Goal: Information Seeking & Learning: Find specific fact

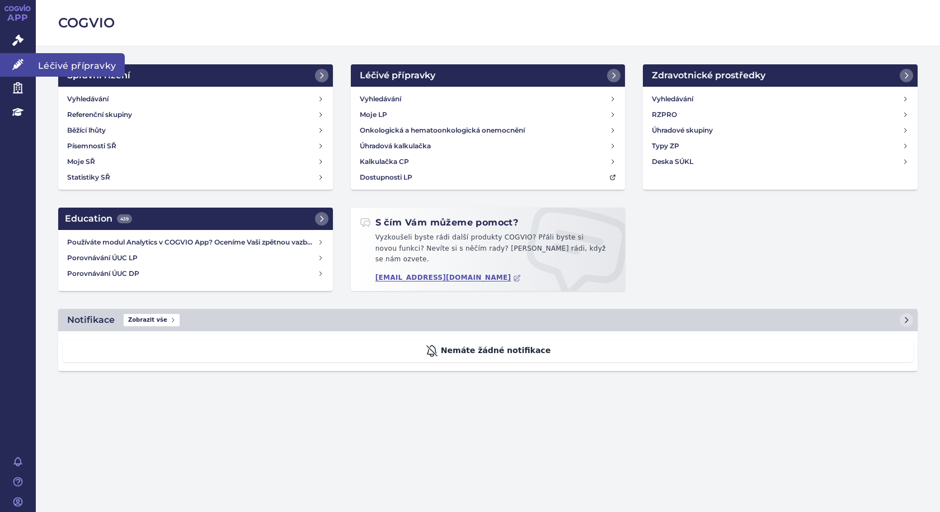
click at [20, 58] on link "Léčivé přípravky" at bounding box center [18, 64] width 36 height 23
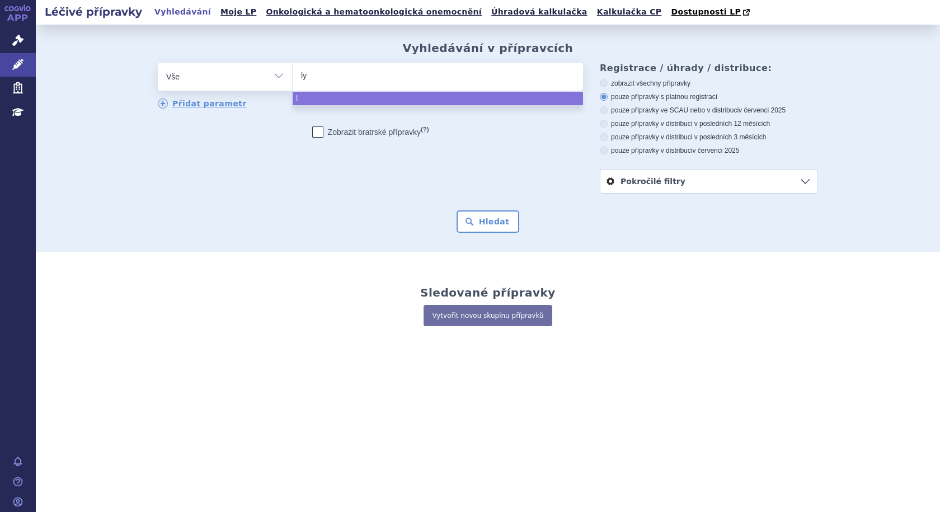
type input "lyn"
type input "lynpa"
type input "lynpar"
type input "lynparza"
select select "lynparza"
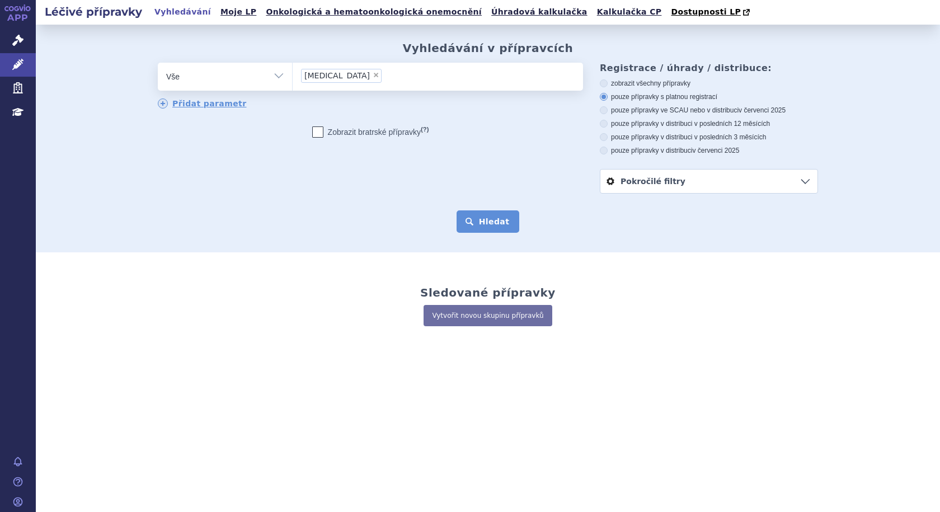
click at [497, 225] on button "Hledat" at bounding box center [487, 221] width 63 height 22
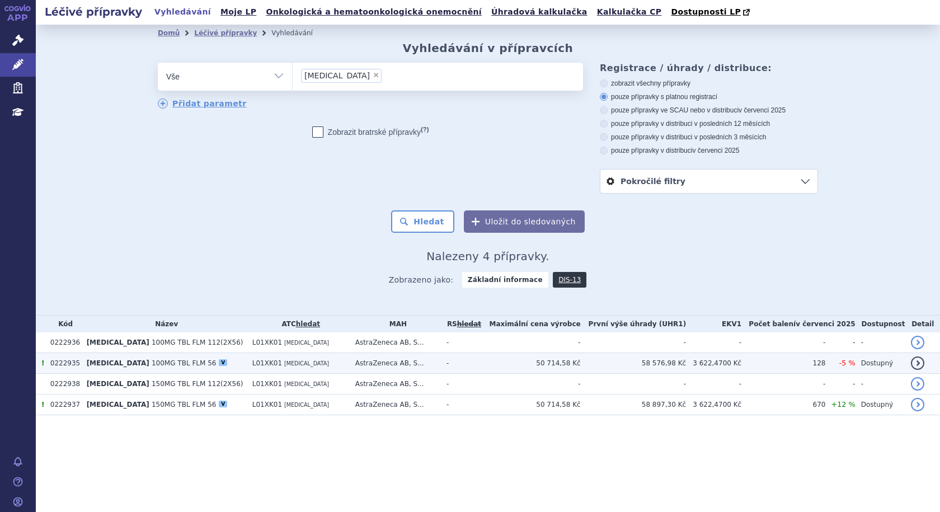
click at [157, 365] on span "100MG TBL FLM 56" at bounding box center [184, 363] width 64 height 8
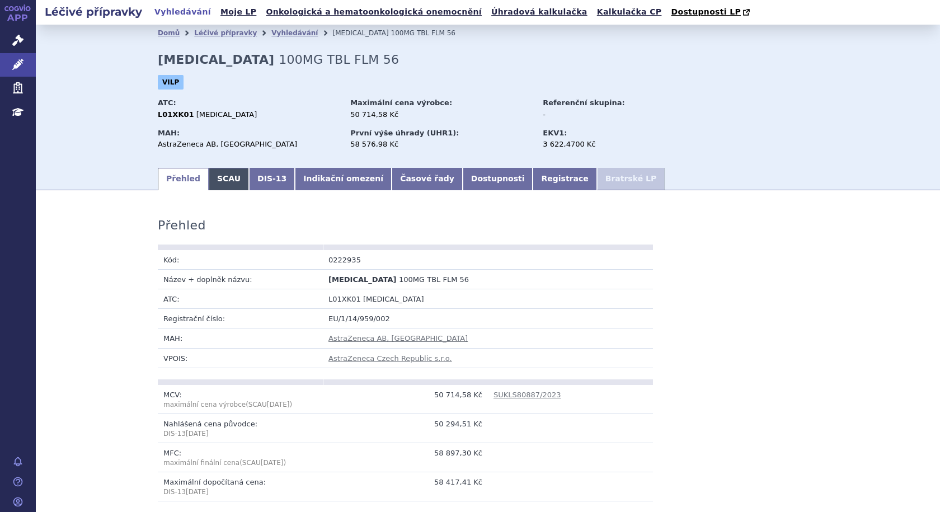
click at [213, 181] on link "SCAU" at bounding box center [229, 179] width 40 height 22
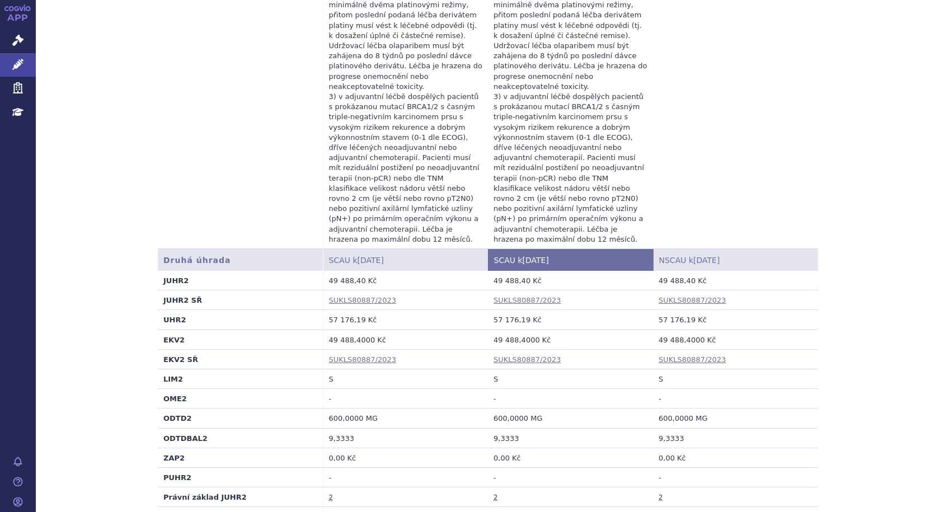
scroll to position [1231, 0]
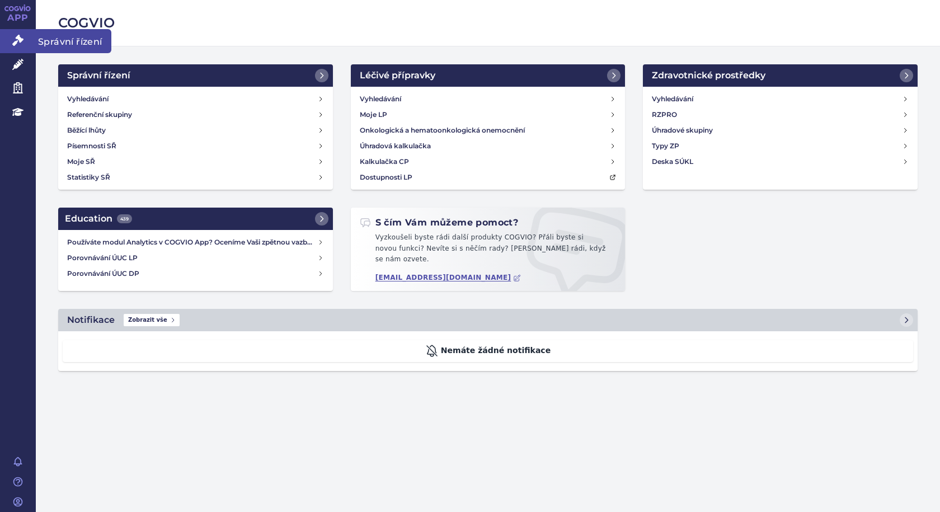
click at [20, 36] on icon at bounding box center [17, 40] width 11 height 11
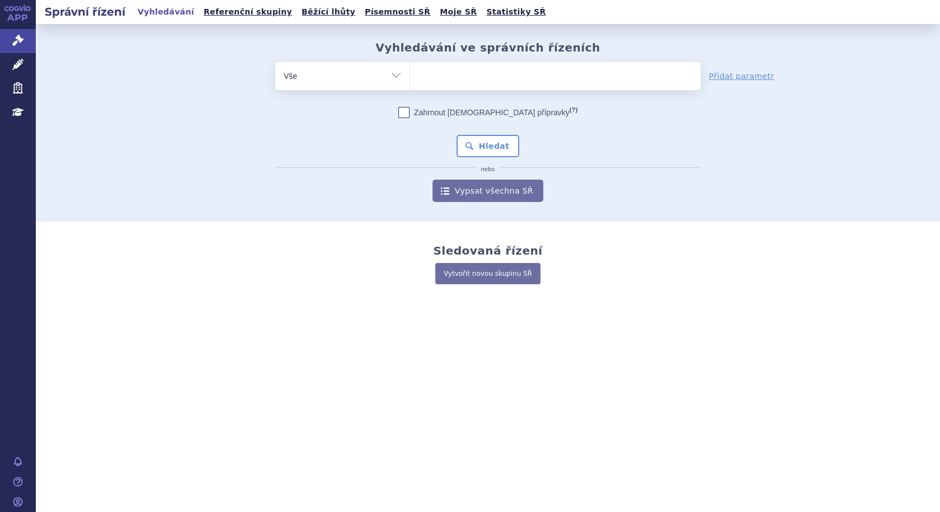
click at [453, 78] on ul at bounding box center [555, 73] width 290 height 23
click at [410, 78] on select at bounding box center [409, 76] width 1 height 28
paste input "SUKLS337168/2024"
type input "SUKLS337168/2024"
select select "SUKLS337168/2024"
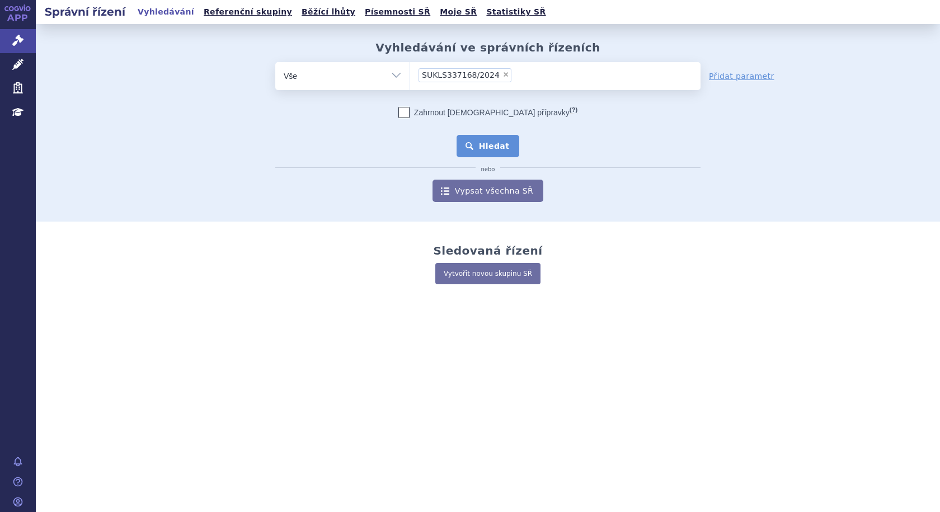
click at [472, 141] on button "Hledat" at bounding box center [487, 146] width 63 height 22
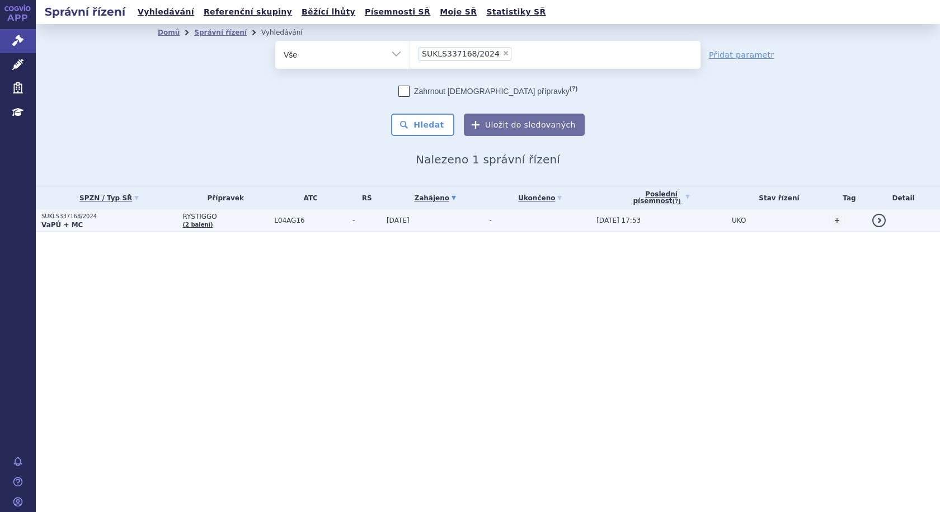
click at [735, 217] on td "UKO" at bounding box center [776, 220] width 100 height 23
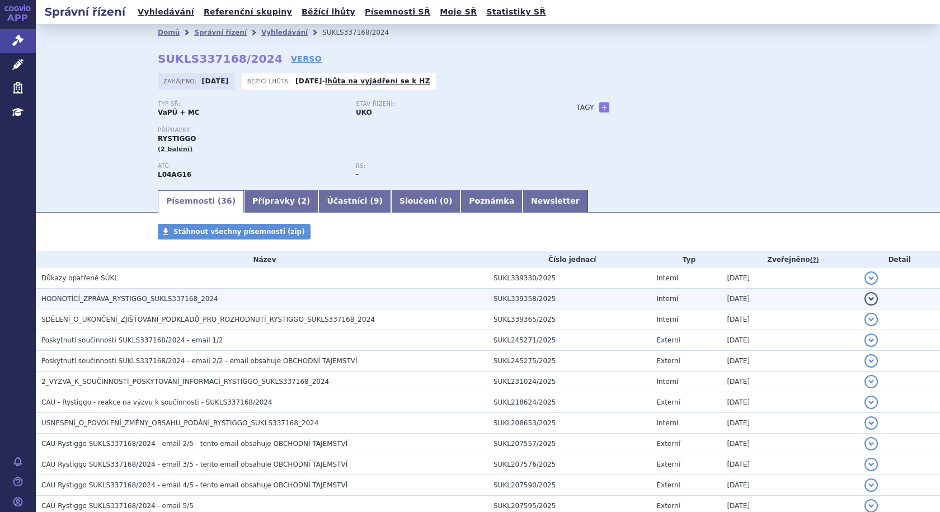
click at [88, 299] on span "HODNOTÍCÍ_ZPRÁVA_RYSTIGGO_SUKLS337168_2024" at bounding box center [129, 299] width 177 height 8
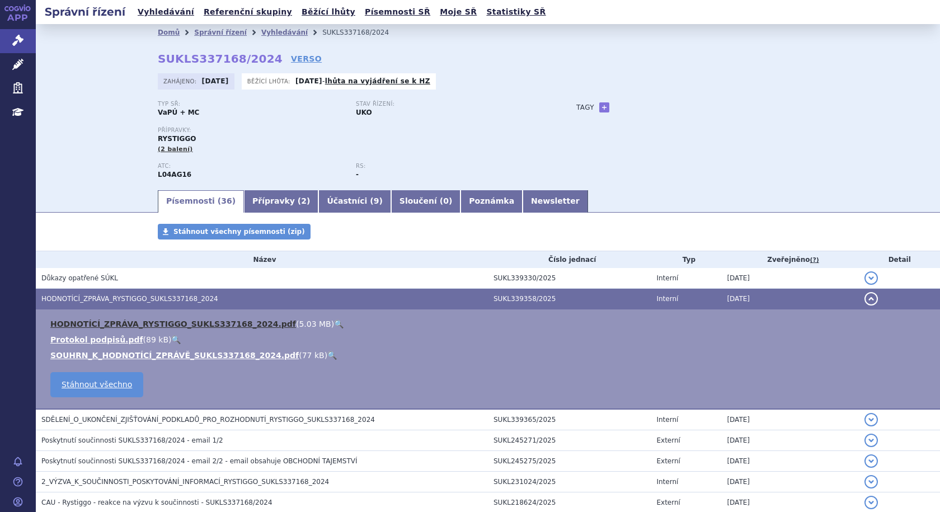
click at [100, 323] on link "HODNOTÍCÍ_ZPRÁVA_RYSTIGGO_SUKLS337168_2024.pdf" at bounding box center [173, 323] width 246 height 9
drag, startPoint x: 792, startPoint y: 46, endPoint x: 776, endPoint y: 9, distance: 40.6
click at [776, 9] on div "Správní řízení Vyhledávání Referenční skupiny Běžící lhůty Písemnosti SŘ Moje S…" at bounding box center [488, 12] width 904 height 24
click at [261, 30] on link "Vyhledávání" at bounding box center [284, 33] width 46 height 8
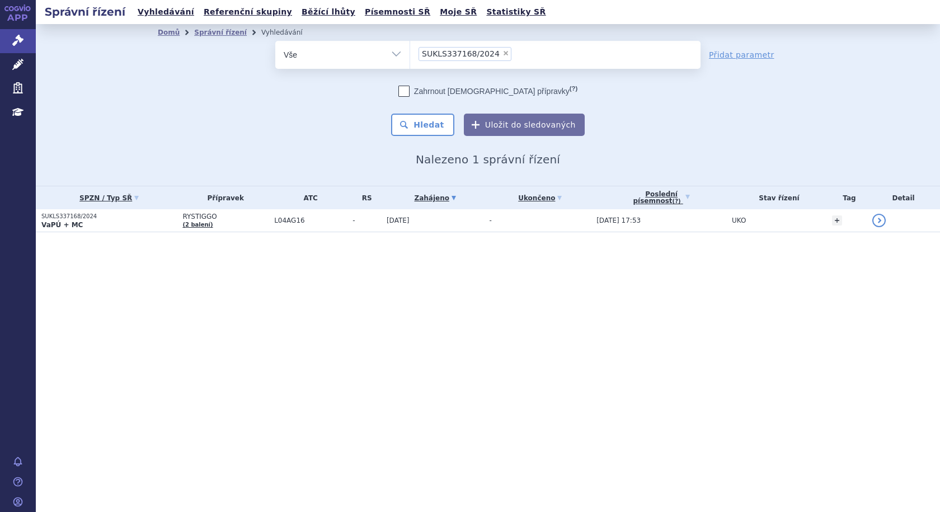
click at [502, 51] on span "×" at bounding box center [505, 53] width 7 height 7
click at [410, 51] on select "SUKLS337168/2024" at bounding box center [409, 54] width 1 height 28
select select
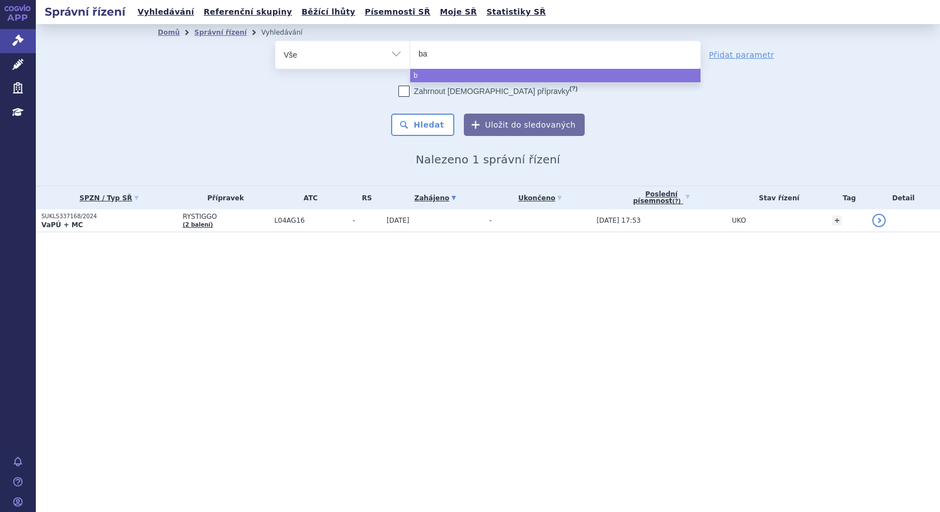
type input "bav"
type input "bave"
type input "baven"
type input "bavenci"
type input "[MEDICAL_DATA]"
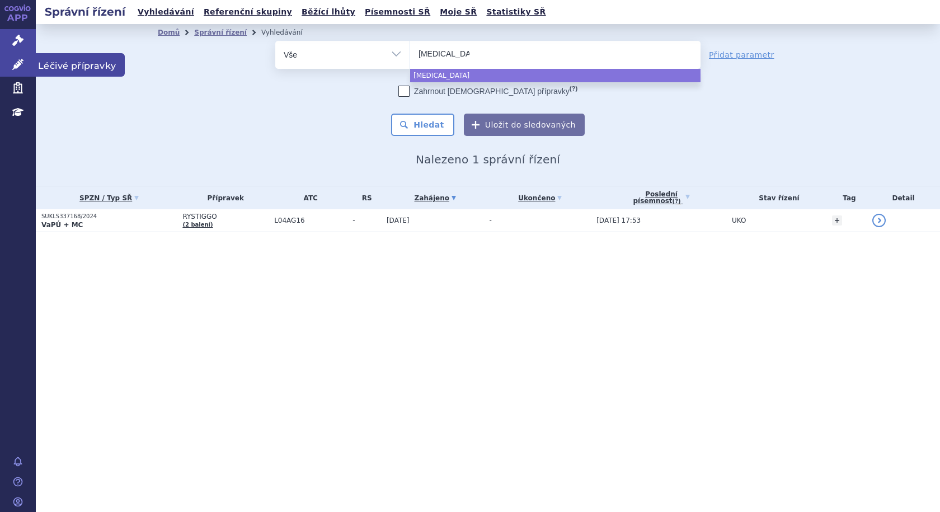
select select "[MEDICAL_DATA]"
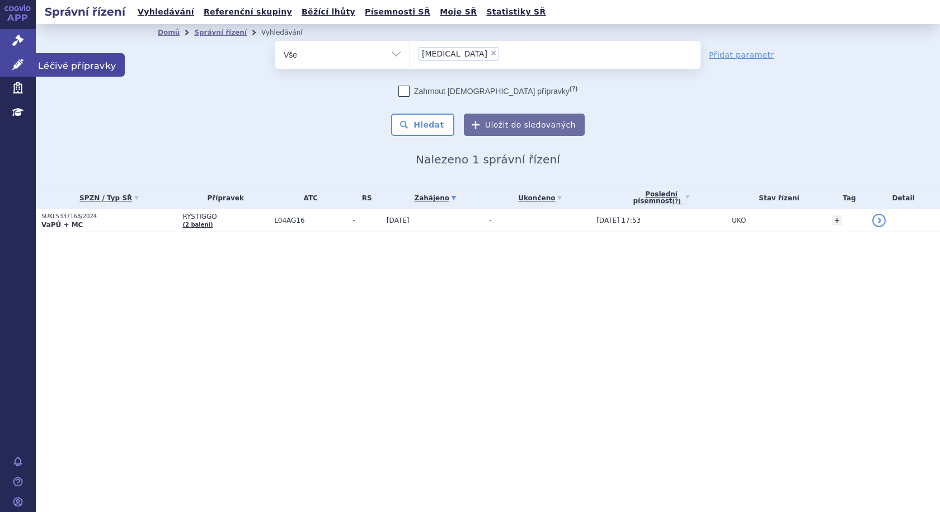
click at [22, 62] on icon at bounding box center [17, 64] width 11 height 11
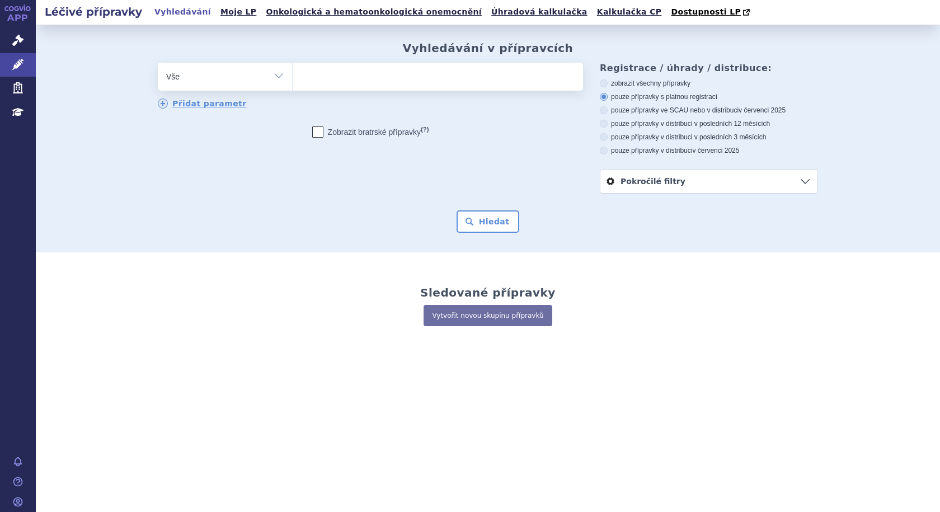
click at [420, 81] on ul at bounding box center [438, 74] width 290 height 23
click at [293, 81] on select at bounding box center [292, 76] width 1 height 28
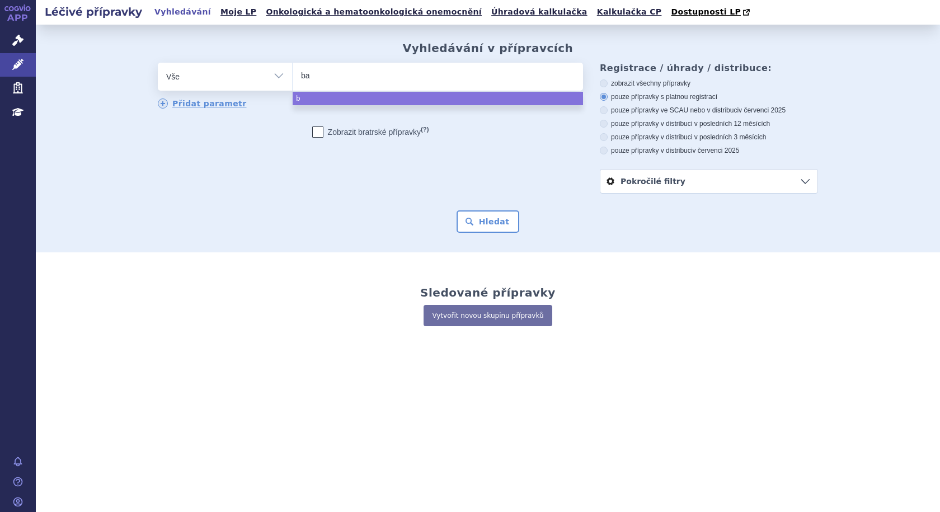
type input "bav"
type input "bave"
type input "baven"
type input "bavenci"
type input "[MEDICAL_DATA]"
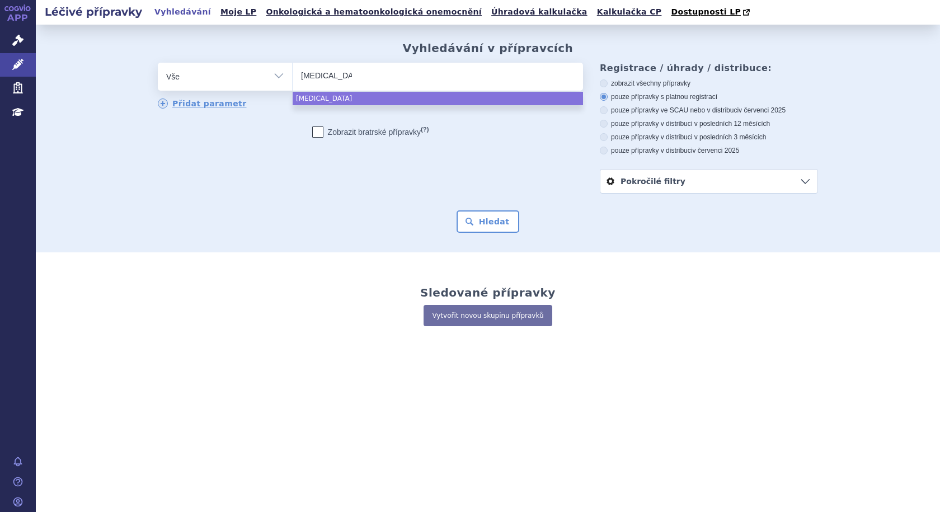
select select "[MEDICAL_DATA]"
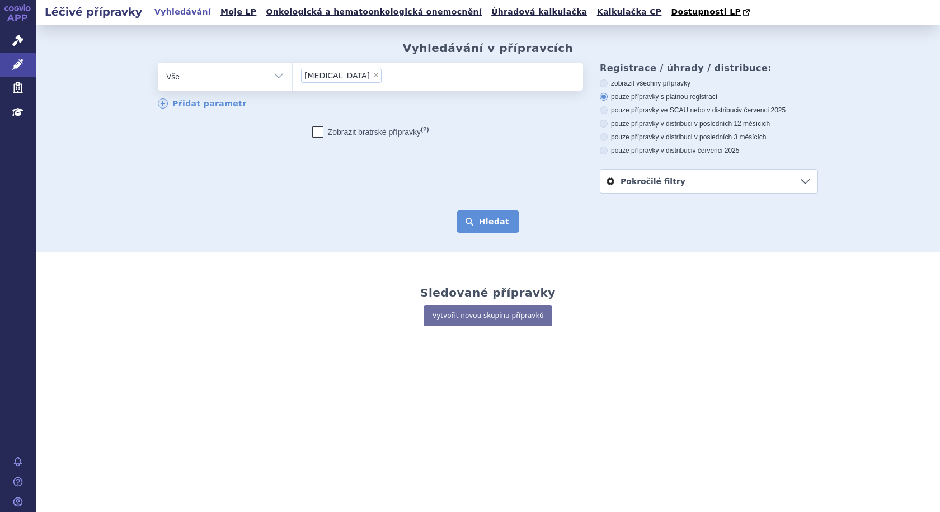
click at [487, 216] on button "Hledat" at bounding box center [487, 221] width 63 height 22
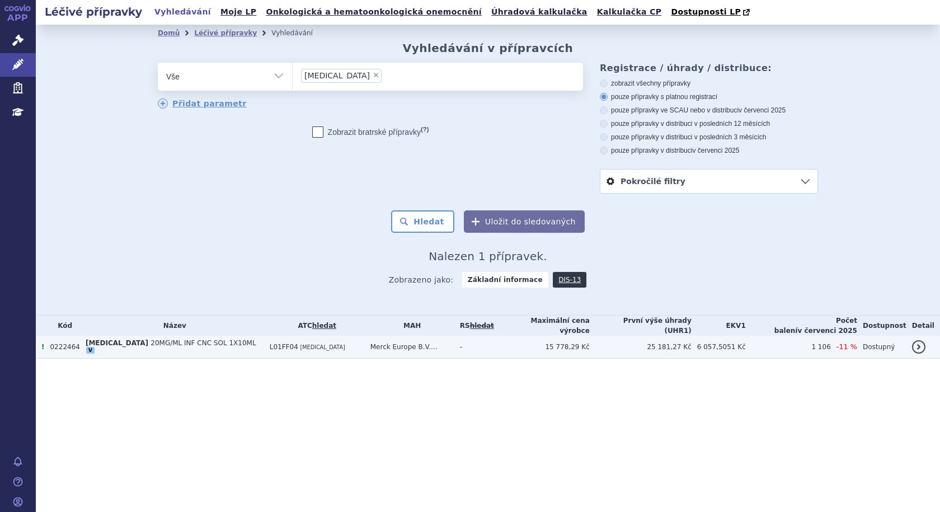
click at [168, 340] on span "20MG/ML INF CNC SOL 1X10ML" at bounding box center [202, 343] width 105 height 8
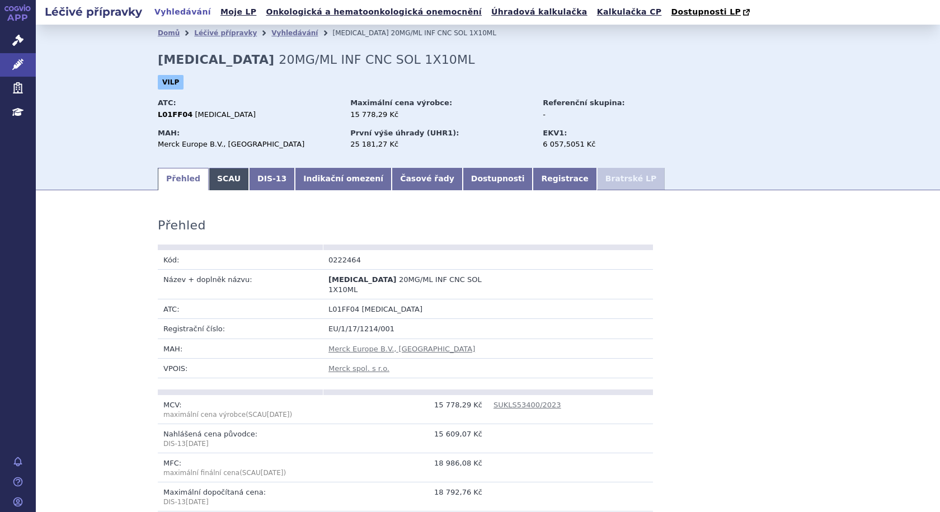
click at [220, 178] on link "SCAU" at bounding box center [229, 179] width 40 height 22
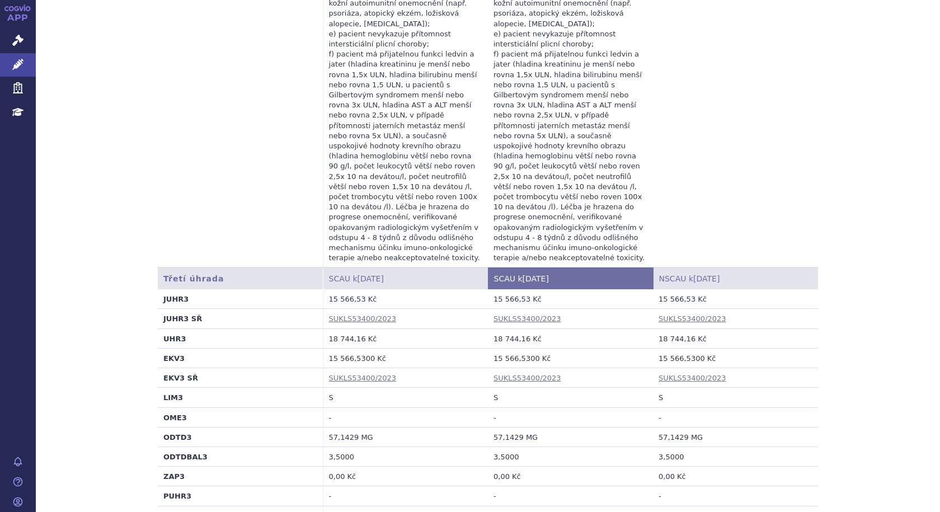
scroll to position [2007, 0]
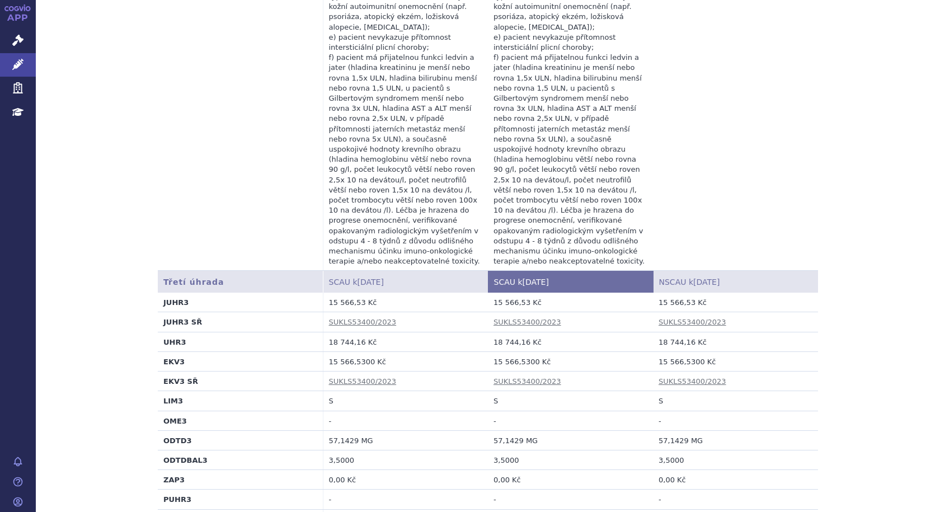
click at [414, 312] on td "SUKLS53400/2023" at bounding box center [405, 322] width 165 height 20
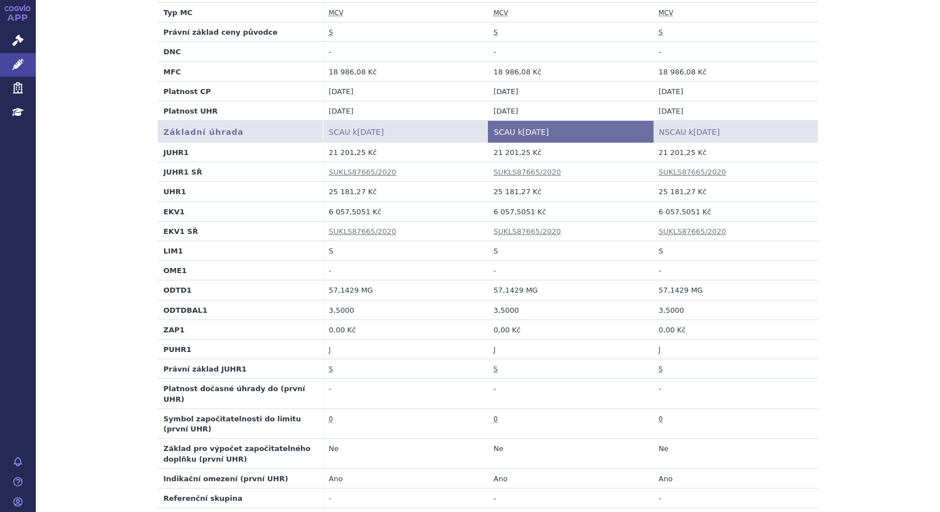
scroll to position [0, 0]
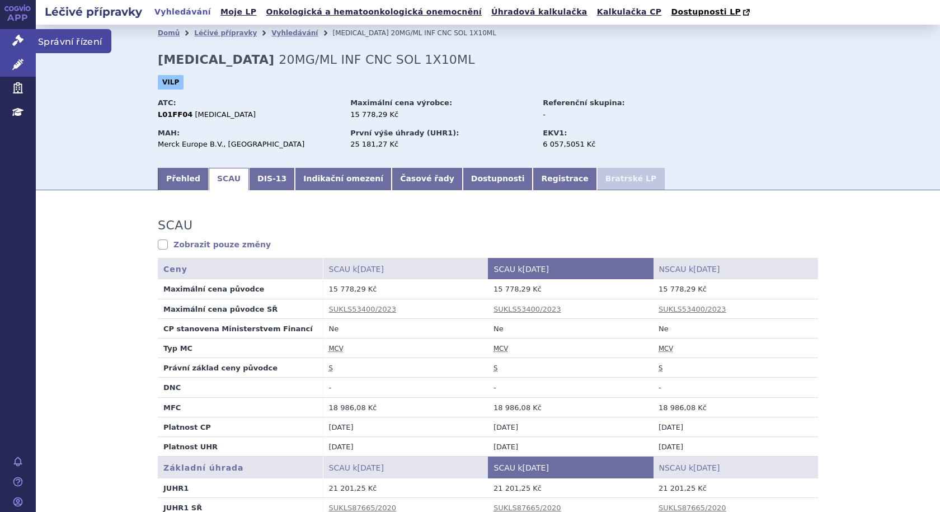
click at [17, 39] on icon at bounding box center [17, 40] width 11 height 11
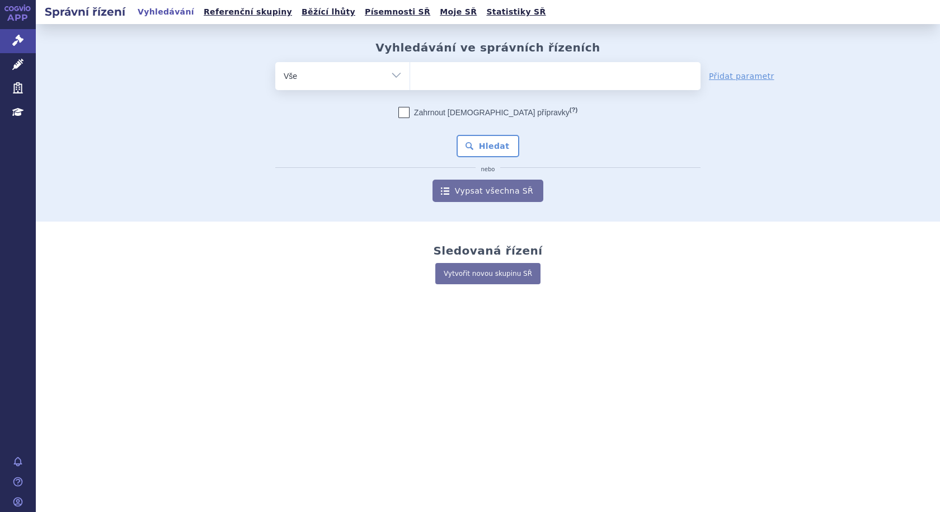
click at [425, 77] on ul at bounding box center [555, 73] width 290 height 23
click at [410, 77] on select at bounding box center [409, 76] width 1 height 28
click at [487, 73] on ul at bounding box center [555, 73] width 290 height 23
click at [410, 73] on select at bounding box center [409, 76] width 1 height 28
type input "BA"
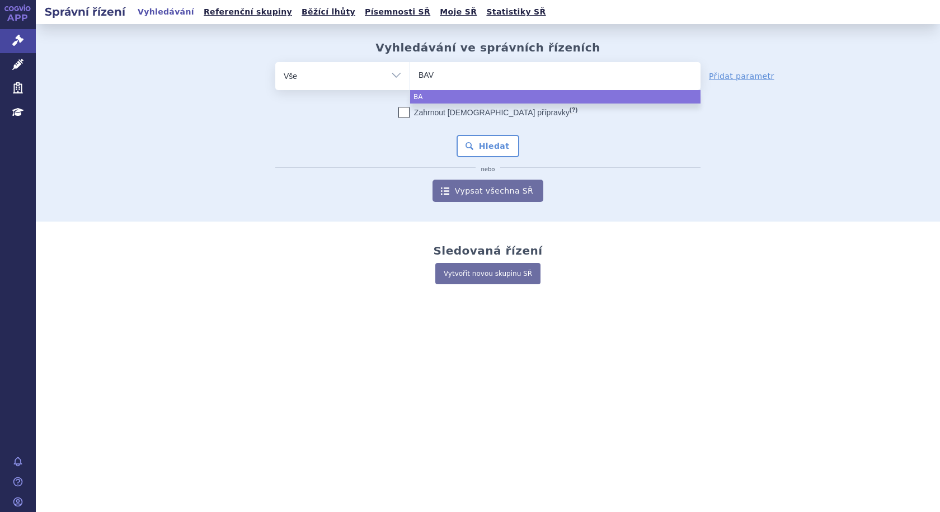
type input "BAVE"
type input "BAVEN"
type input "BAVENC"
type input "[MEDICAL_DATA]"
select select "[MEDICAL_DATA]"
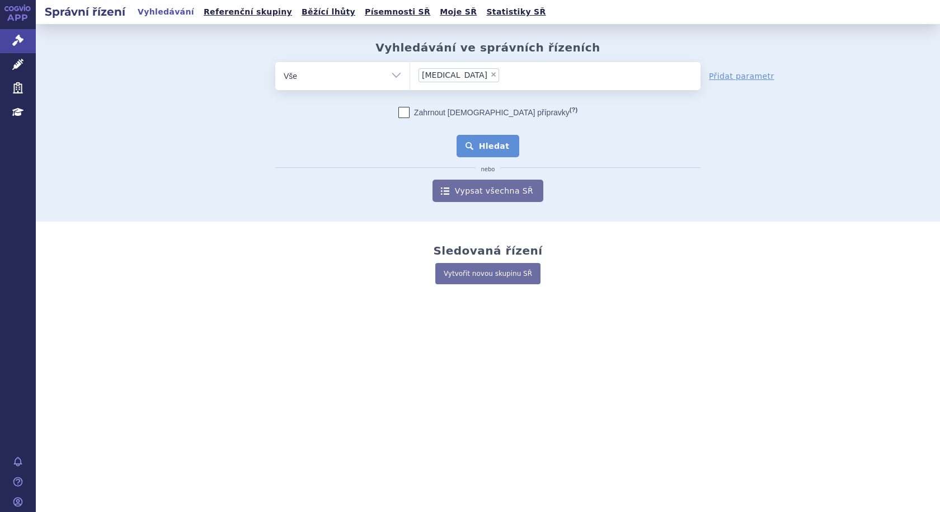
click at [499, 149] on button "Hledat" at bounding box center [487, 146] width 63 height 22
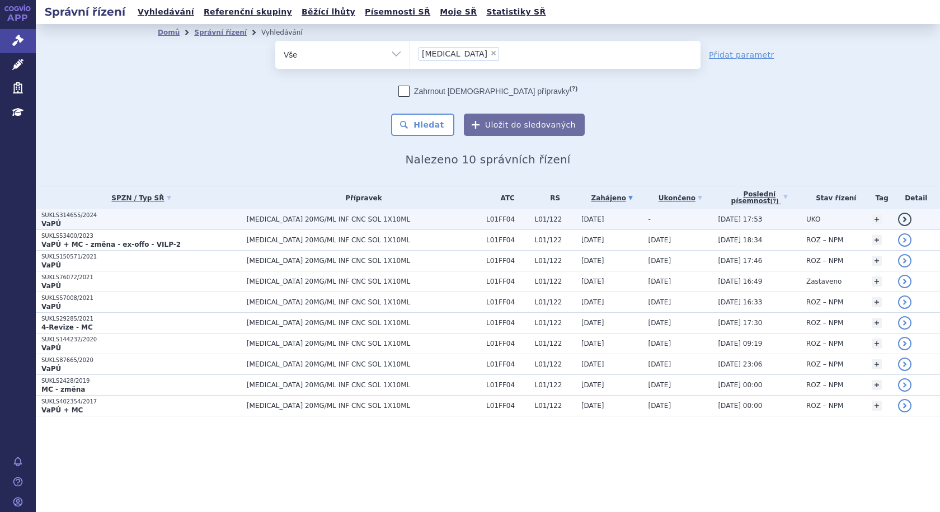
click at [407, 214] on td "[MEDICAL_DATA] 20MG/ML INF CNC SOL 1X10ML" at bounding box center [360, 219] width 239 height 21
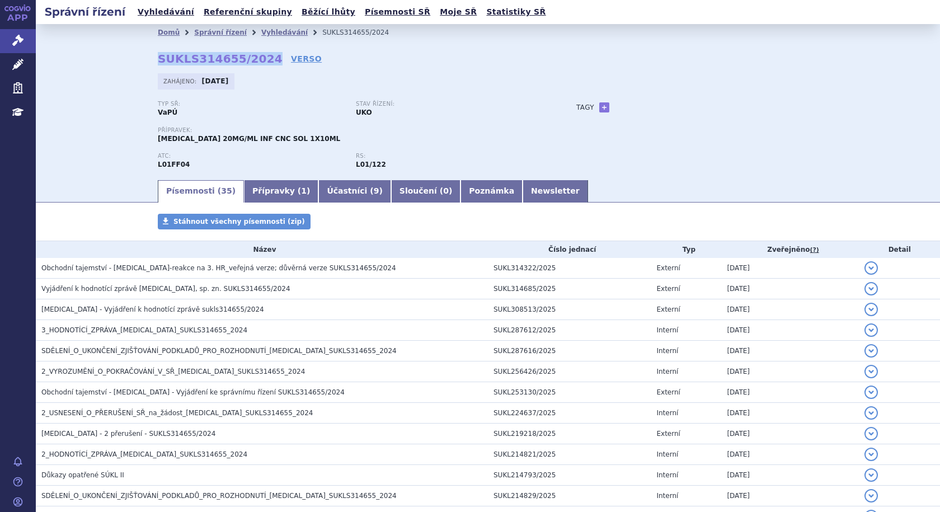
drag, startPoint x: 151, startPoint y: 58, endPoint x: 256, endPoint y: 58, distance: 104.6
click at [256, 58] on div "Domů Správní řízení Vyhledávání SUKLS314655/2024 SUKLS314655/2024 VERSO Zahájen…" at bounding box center [487, 110] width 705 height 138
copy strong "SUKLS314655/2024"
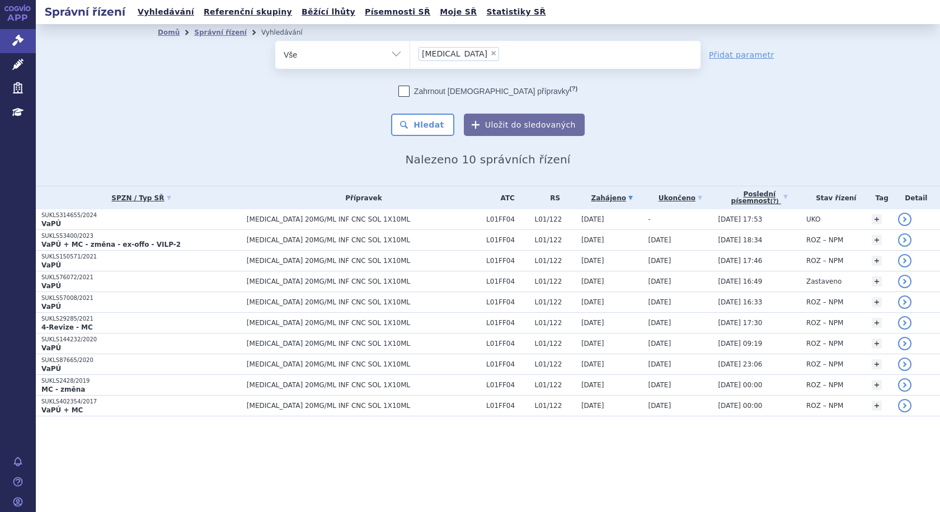
click at [490, 52] on span "×" at bounding box center [493, 53] width 7 height 7
click at [410, 52] on select "[MEDICAL_DATA]" at bounding box center [409, 54] width 1 height 28
select select
click at [470, 56] on ul at bounding box center [555, 52] width 290 height 23
click at [410, 56] on select "BAVENCIO" at bounding box center [409, 54] width 1 height 28
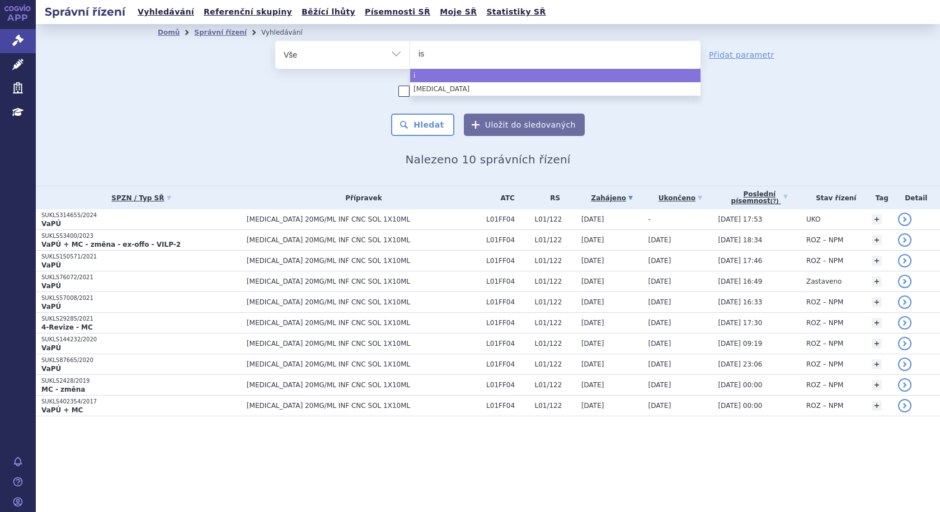
type input "iso"
type input "isop"
type input "isopr"
type input "isopri"
type input "isoprin"
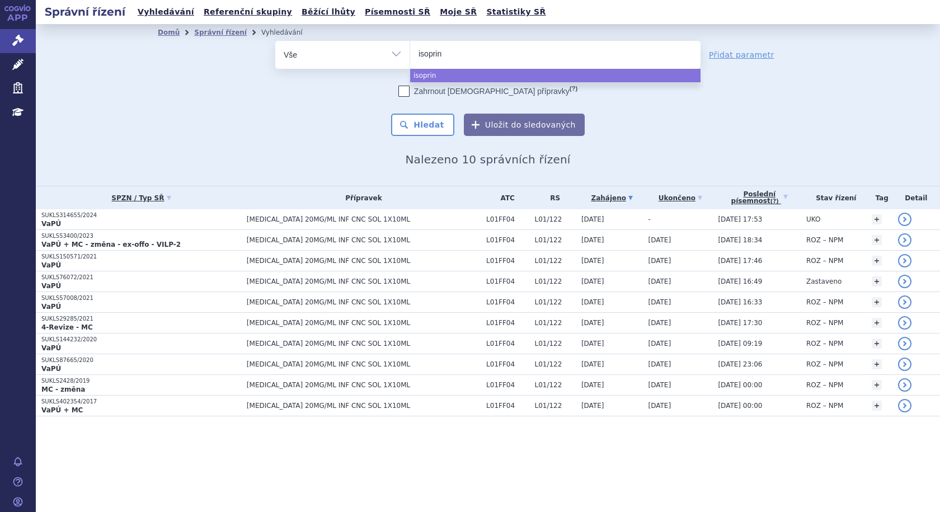
type input "isoprino"
type input "isoprinos"
type input "isoprinosi"
type input "isoprinosine"
select select "isoprinosine"
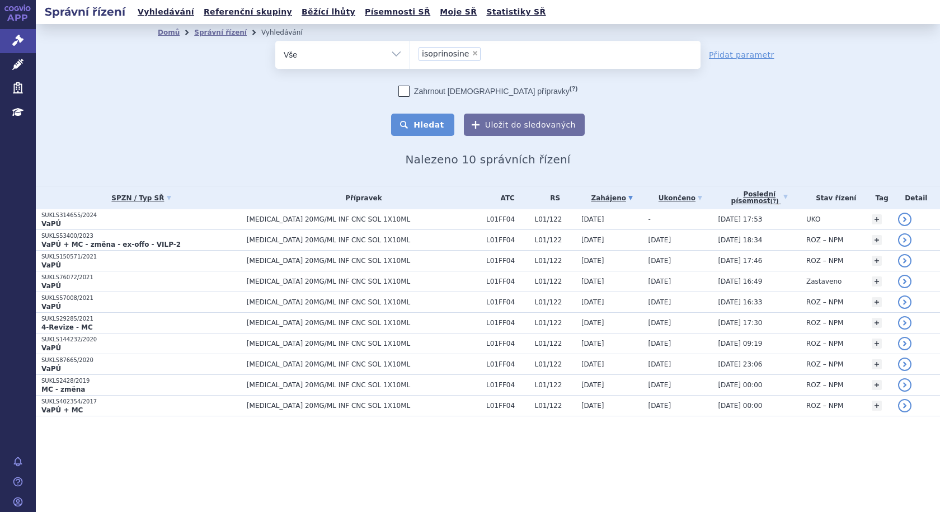
click at [445, 119] on button "Hledat" at bounding box center [422, 125] width 63 height 22
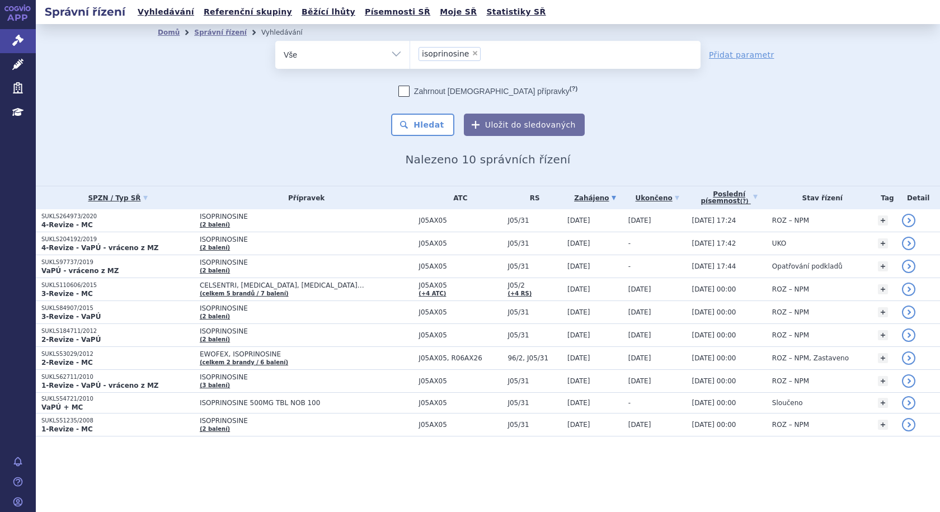
click at [472, 51] on span "×" at bounding box center [475, 53] width 7 height 7
click at [410, 51] on select "isoprinosine" at bounding box center [409, 54] width 1 height 28
select select
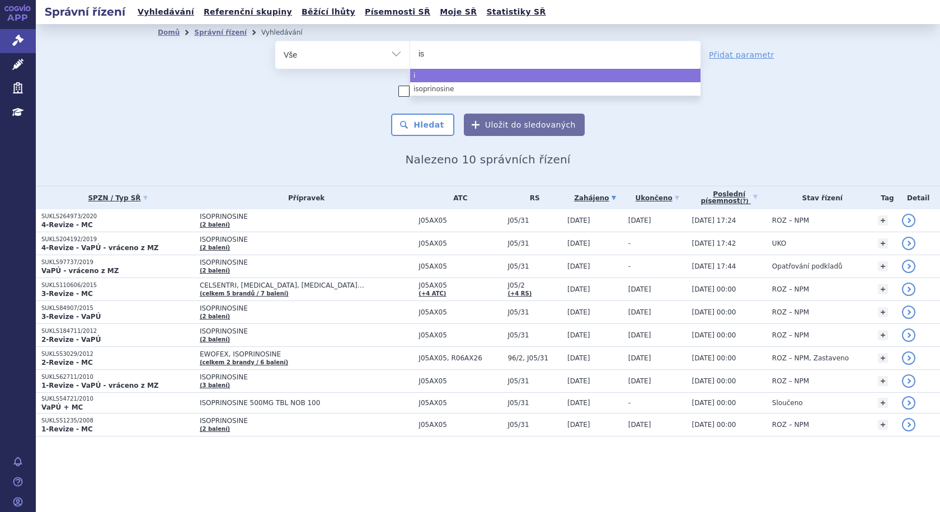
type input "iso"
type input "isop"
type input "isopr"
type input "isopri"
type input "isoprin"
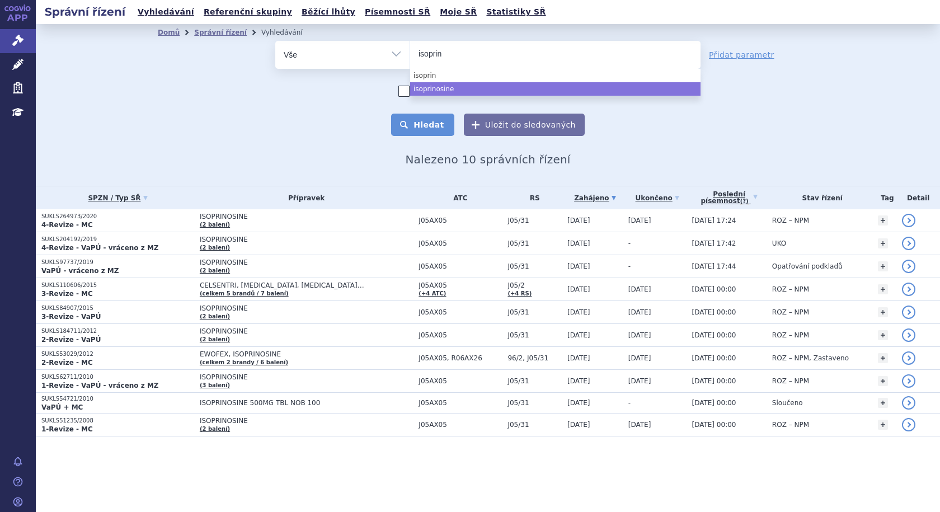
select select "isoprinosine"
click at [437, 121] on button "Hledat" at bounding box center [422, 125] width 63 height 22
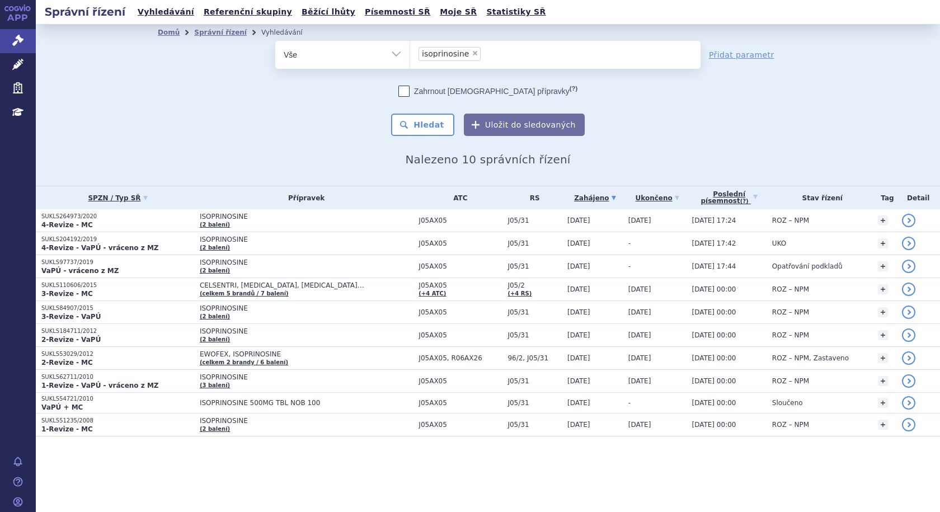
click at [472, 53] on span "×" at bounding box center [475, 53] width 7 height 7
click at [410, 53] on select "isoprinosine" at bounding box center [409, 54] width 1 height 28
select select
click at [399, 56] on select "Vše Spisová značka Typ SŘ Přípravek/SUKL kód Účastník/Držitel" at bounding box center [342, 53] width 134 height 25
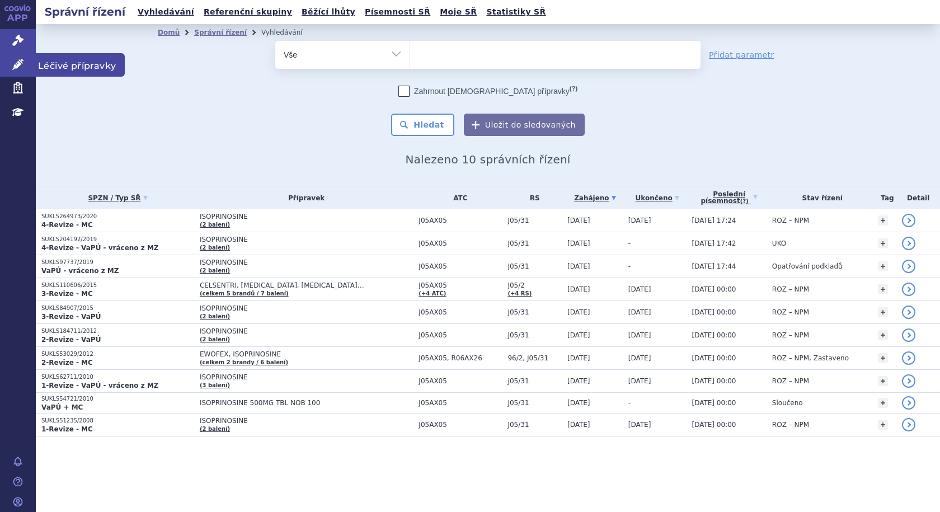
click at [15, 59] on icon at bounding box center [17, 64] width 11 height 11
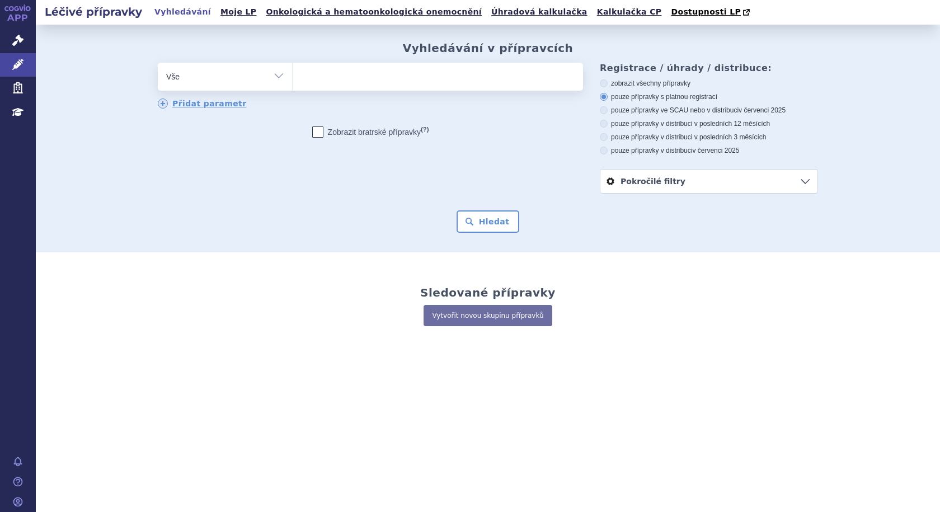
click at [395, 78] on ul at bounding box center [438, 74] width 290 height 23
click at [293, 78] on select at bounding box center [292, 76] width 1 height 28
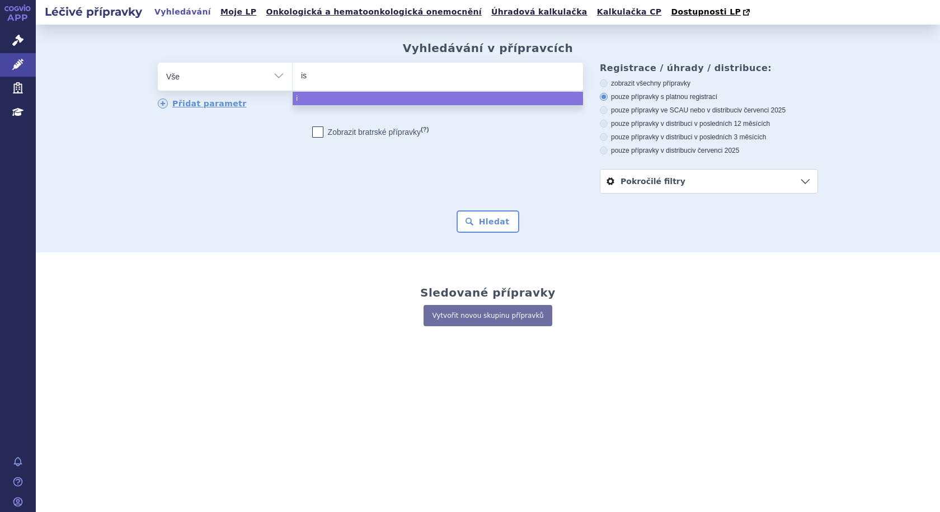
type input "iso"
type input "isop"
type input "isopr"
type input "isopri"
type input "isoprin"
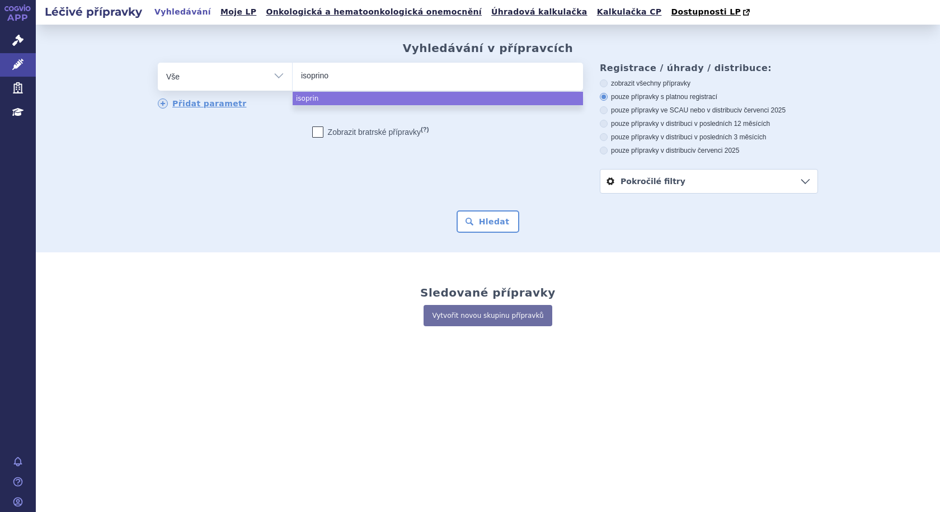
type input "isoprinos"
type input "isoprinosi"
type input "isoprinosin"
type input "isoprinosine"
select select "isoprinosine"
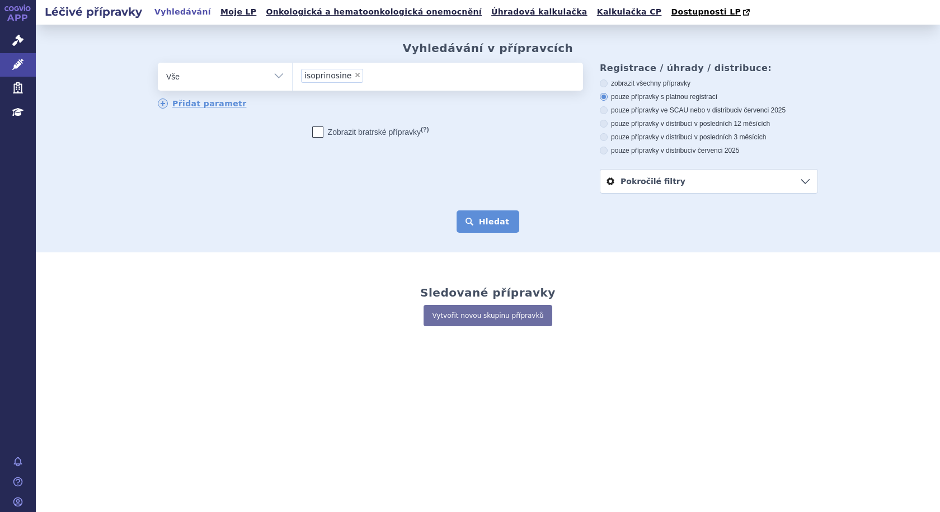
click at [481, 213] on button "Hledat" at bounding box center [487, 221] width 63 height 22
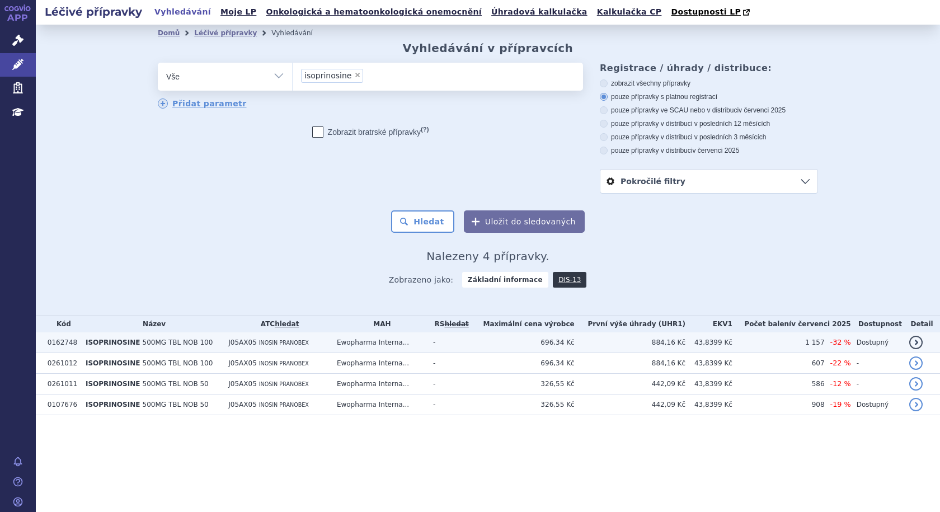
click at [173, 346] on span "500MG TBL NOB 100" at bounding box center [178, 342] width 70 height 8
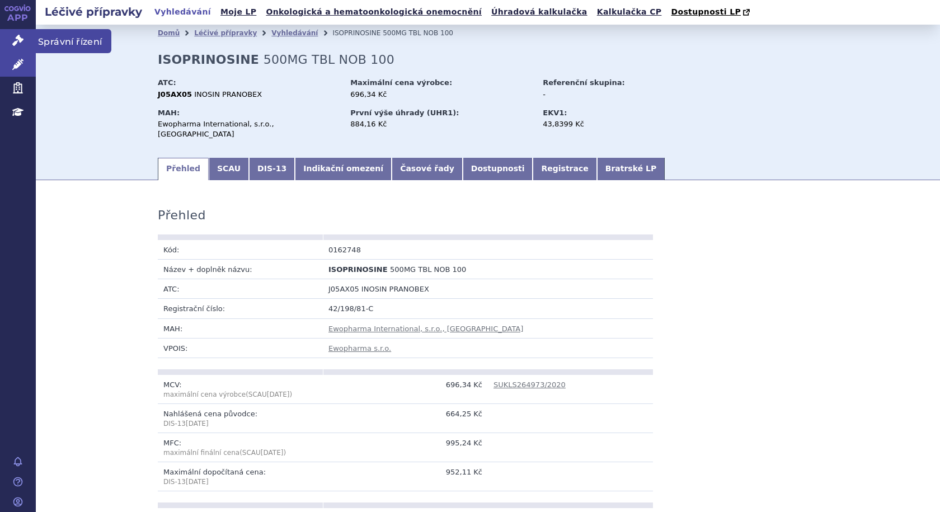
click at [21, 33] on link "Správní řízení" at bounding box center [18, 40] width 36 height 23
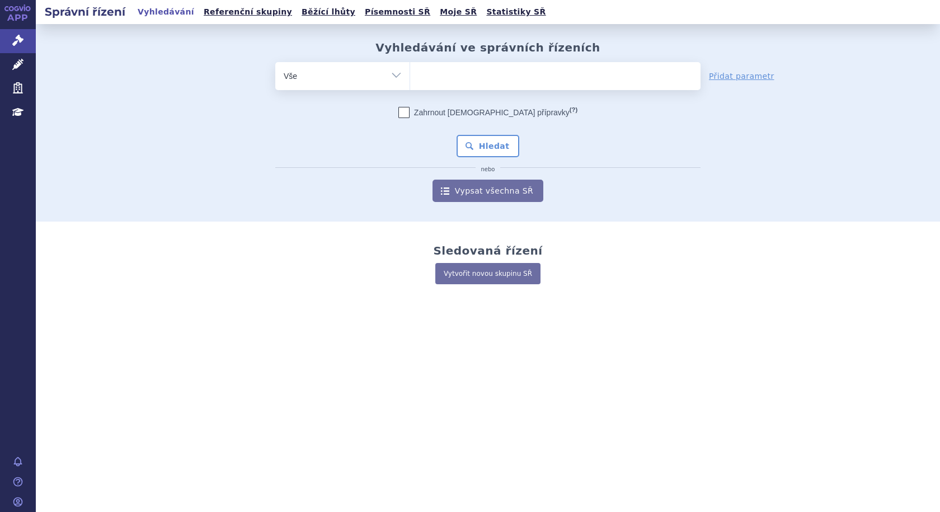
click at [435, 78] on ul at bounding box center [555, 73] width 290 height 23
click at [410, 78] on select at bounding box center [409, 76] width 1 height 28
click at [398, 78] on select "Vše Spisová značka Typ SŘ Přípravek/SUKL kód Účastník/Držitel" at bounding box center [342, 74] width 134 height 25
drag, startPoint x: 394, startPoint y: 78, endPoint x: 398, endPoint y: 72, distance: 7.6
click at [397, 75] on select "Vše Spisová značka Typ SŘ Přípravek/SUKL kód Účastník/Držitel" at bounding box center [342, 74] width 134 height 25
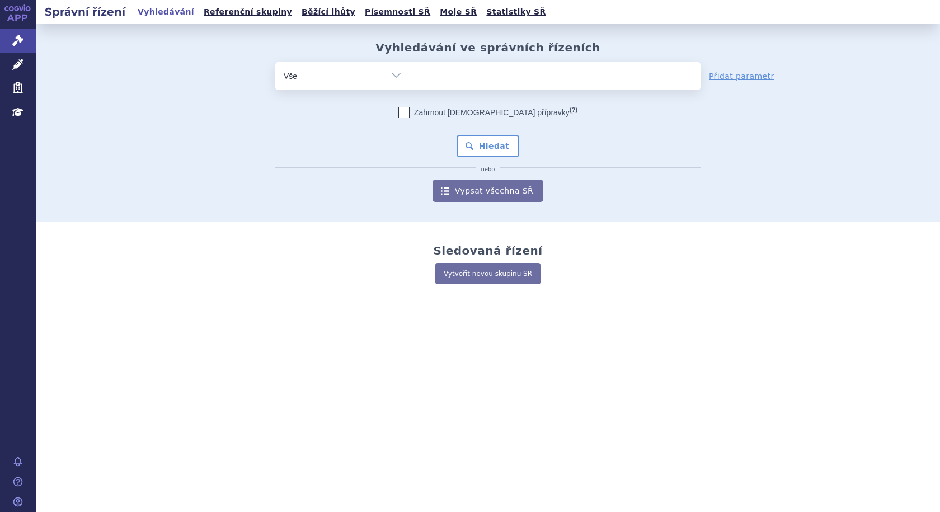
click at [451, 81] on ul at bounding box center [555, 73] width 290 height 23
click at [410, 81] on select at bounding box center [409, 76] width 1 height 28
type input "iso"
type input "isop"
type input "isopr"
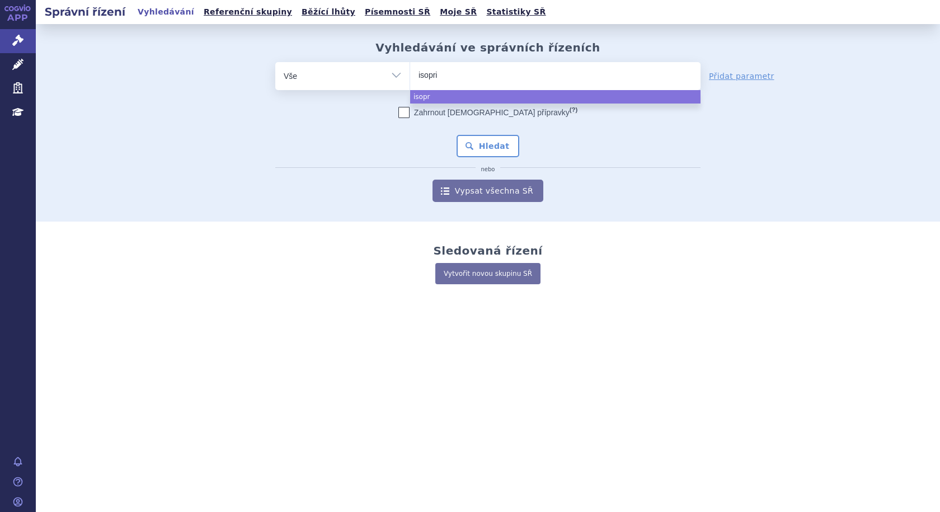
type input "isoprin"
select select "isoprin"
click at [397, 117] on div "Zahrnout bratrské přípravky (?)" at bounding box center [487, 112] width 425 height 11
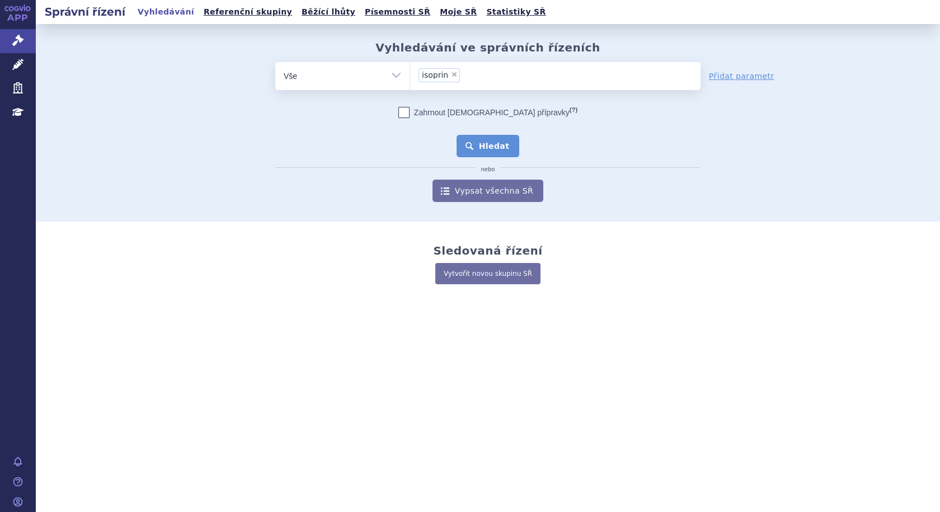
click at [492, 143] on button "Hledat" at bounding box center [487, 146] width 63 height 22
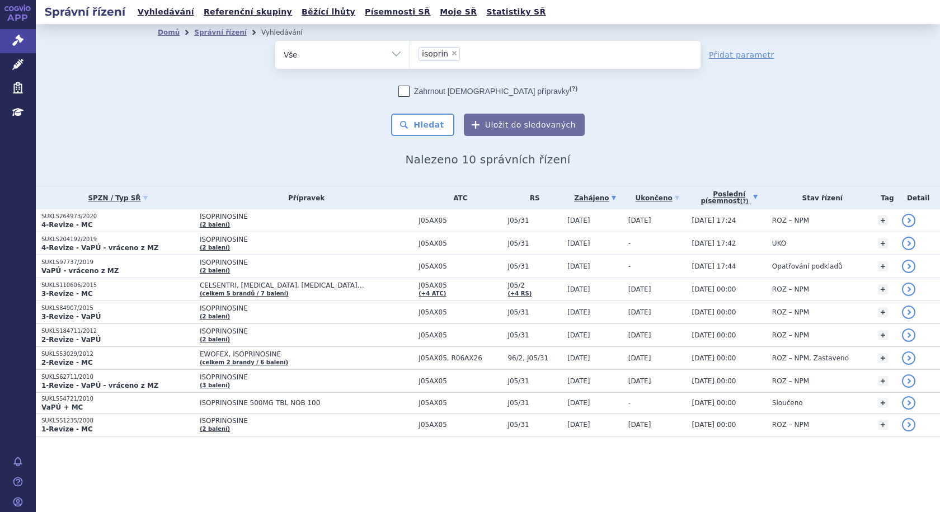
click at [719, 196] on link "Poslední písemnost (?)" at bounding box center [728, 197] width 74 height 23
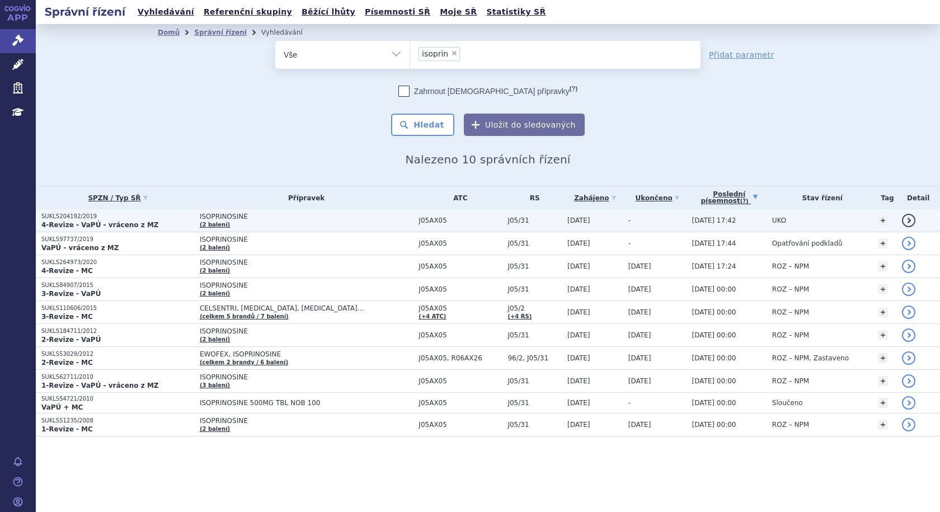
click at [274, 223] on td "ISOPRINOSINE (2 balení)" at bounding box center [303, 220] width 219 height 23
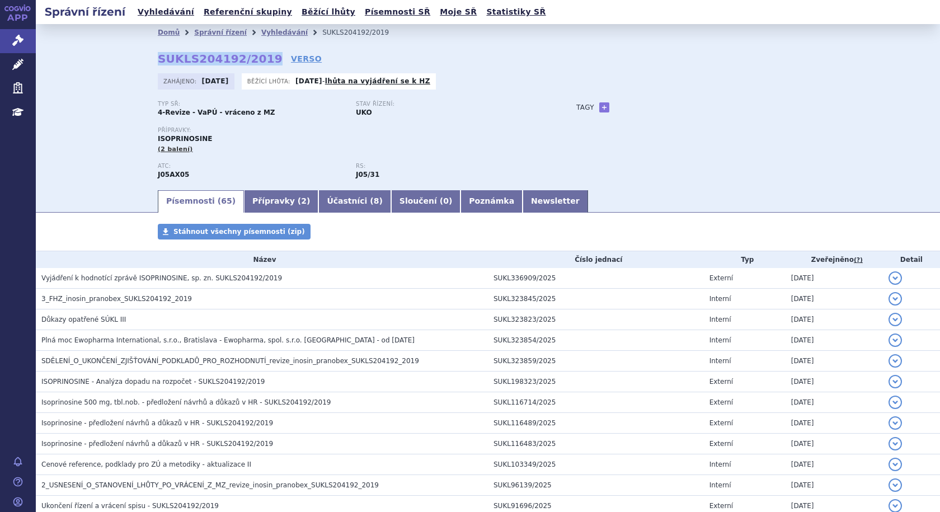
drag, startPoint x: 148, startPoint y: 56, endPoint x: 257, endPoint y: 56, distance: 108.5
click at [257, 56] on div "Domů Správní řízení Vyhledávání SUKLS204192/2019 SUKLS204192/2019 VERSO Zahájen…" at bounding box center [487, 115] width 705 height 148
copy strong "SUKLS204192/2019"
click at [522, 192] on link "Newsletter" at bounding box center [554, 201] width 65 height 22
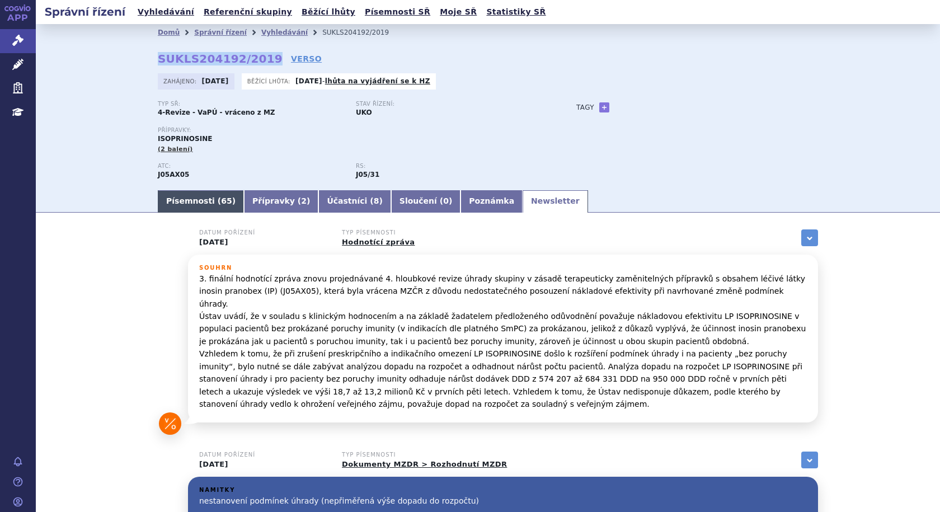
click at [187, 202] on link "Písemnosti ( 65 )" at bounding box center [201, 201] width 86 height 22
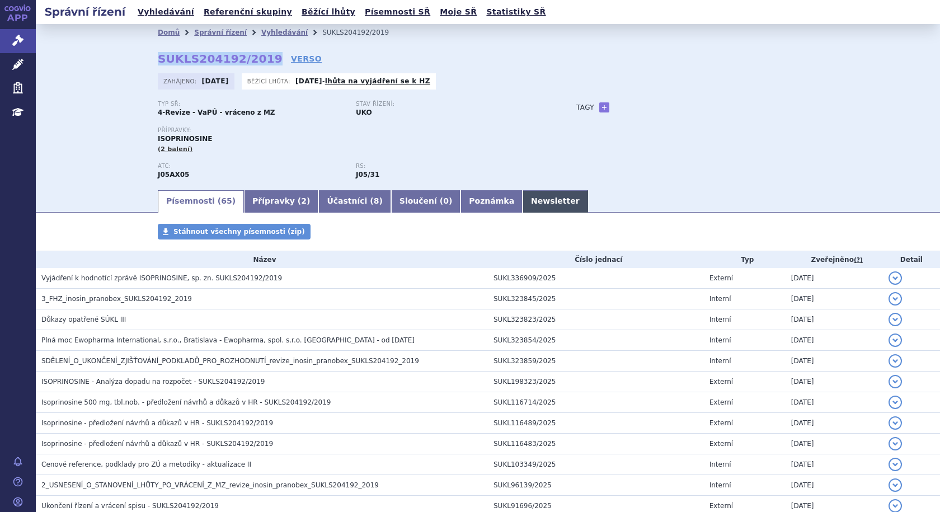
click at [522, 196] on link "Newsletter" at bounding box center [554, 201] width 65 height 22
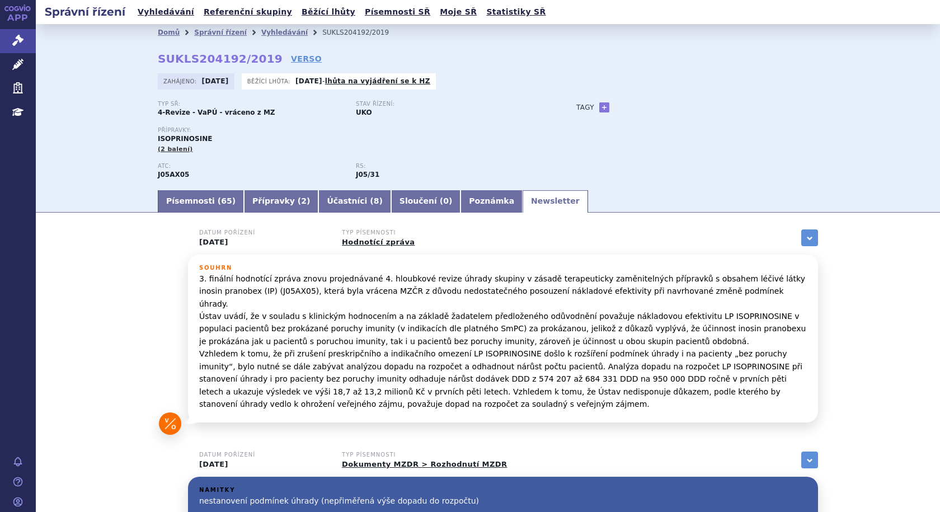
click at [792, 341] on p "3. finální hodnotící zpráva znovu projednávané 4. hloubkové revize úhrady skupi…" at bounding box center [502, 341] width 607 height 138
click at [216, 204] on link "Písemnosti ( 65 )" at bounding box center [201, 201] width 86 height 22
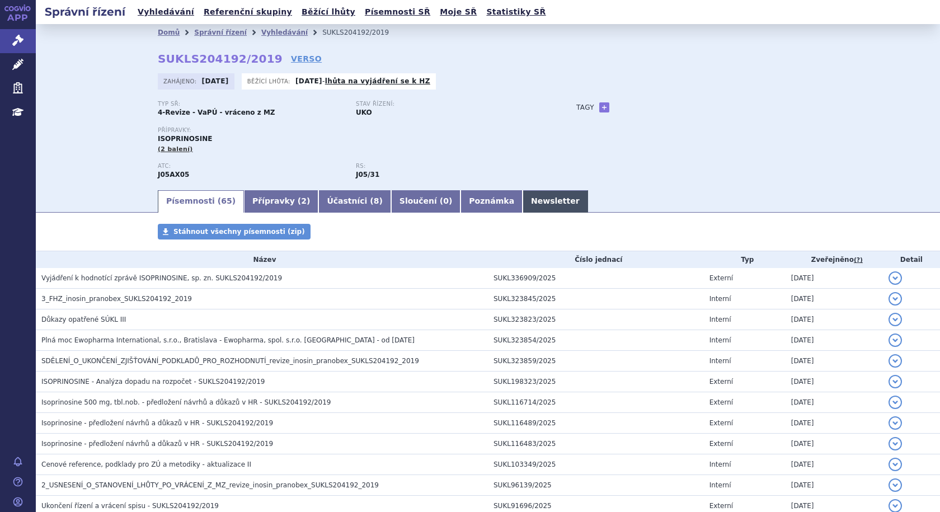
click at [522, 200] on link "Newsletter" at bounding box center [554, 201] width 65 height 22
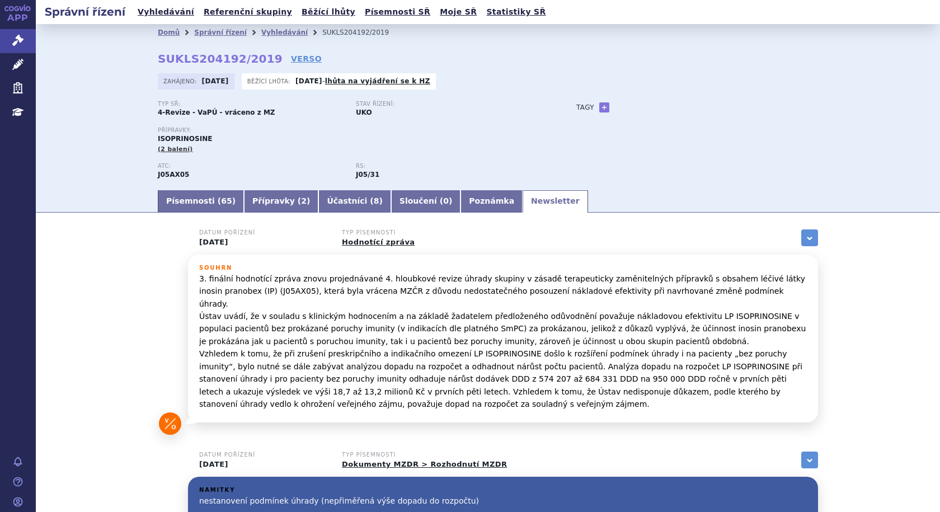
scroll to position [56, 0]
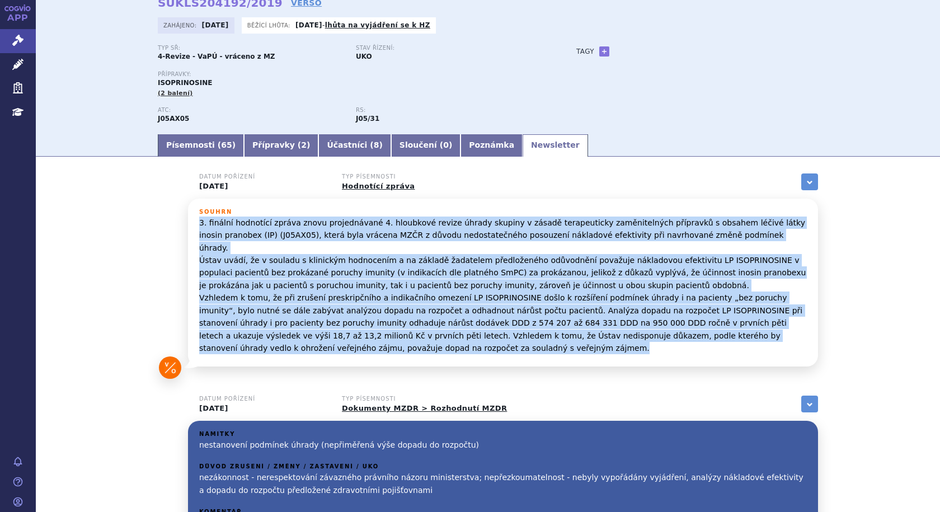
drag, startPoint x: 260, startPoint y: 335, endPoint x: 195, endPoint y: 224, distance: 128.8
click at [199, 224] on p "3. finální hodnotící zpráva znovu projednávané 4. hloubkové revize úhrady skupi…" at bounding box center [502, 285] width 607 height 138
copy p "3. finální hodnotící zpráva znovu projednávané 4. hloubkové revize úhrady skupi…"
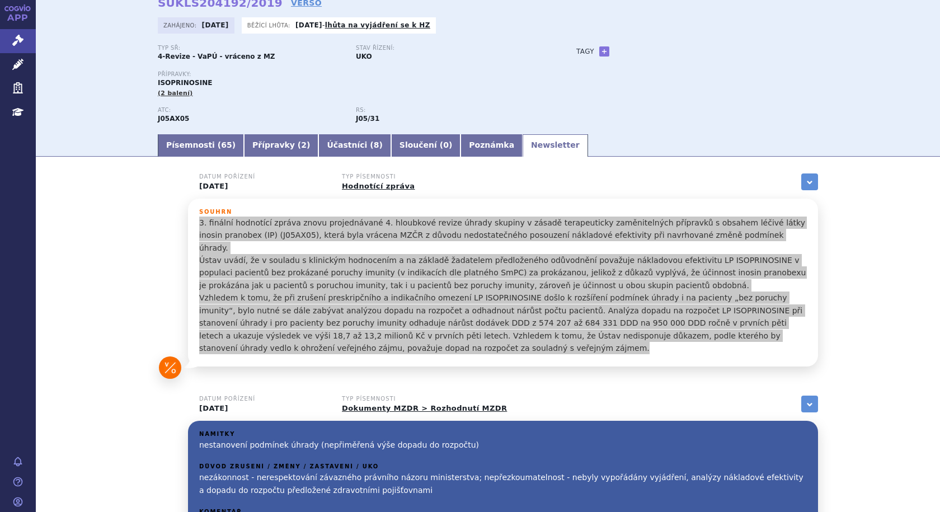
scroll to position [0, 0]
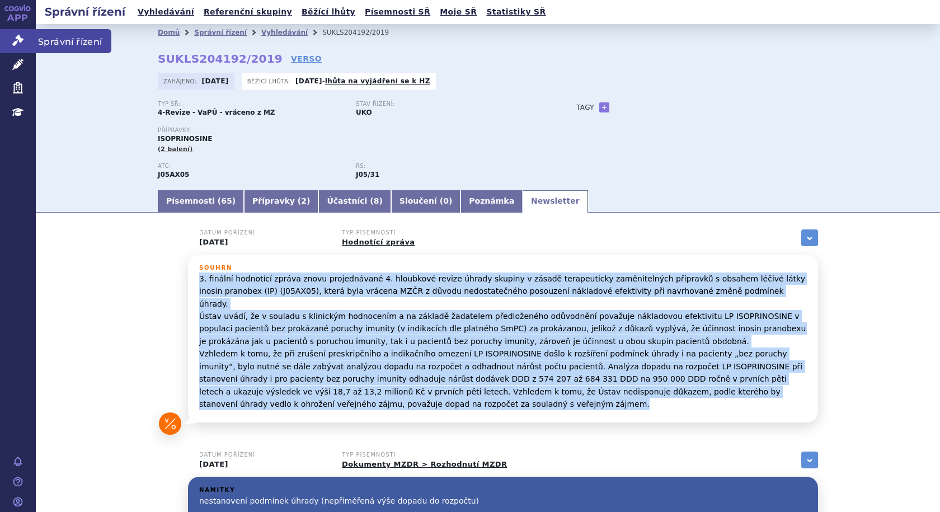
drag, startPoint x: 15, startPoint y: 40, endPoint x: 109, endPoint y: 43, distance: 94.0
click at [15, 40] on icon at bounding box center [17, 40] width 11 height 11
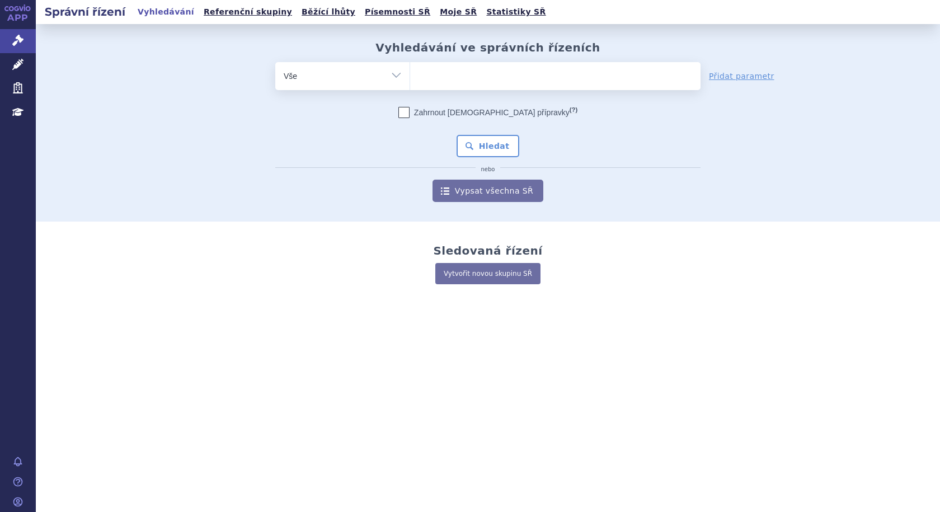
click at [466, 75] on ul at bounding box center [555, 73] width 290 height 23
click at [410, 75] on select at bounding box center [409, 76] width 1 height 28
type input "da"
type input "dar"
type input "darza"
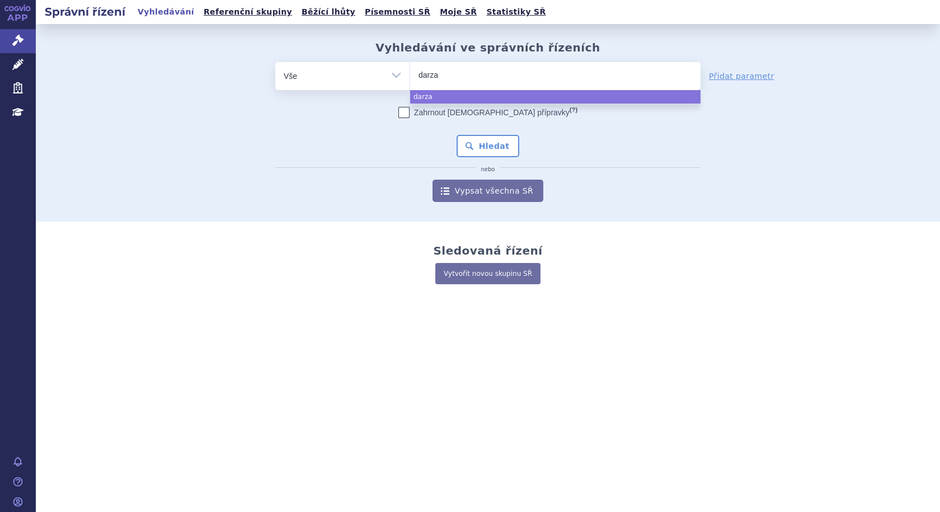
type input "darzal"
type input "darzale"
type input "[MEDICAL_DATA]"
select select "[MEDICAL_DATA]"
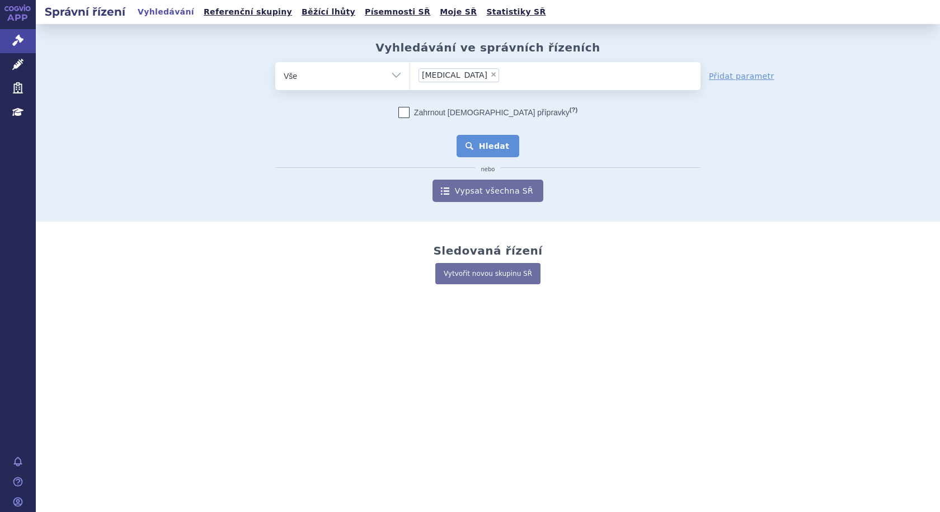
click at [492, 140] on button "Hledat" at bounding box center [487, 146] width 63 height 22
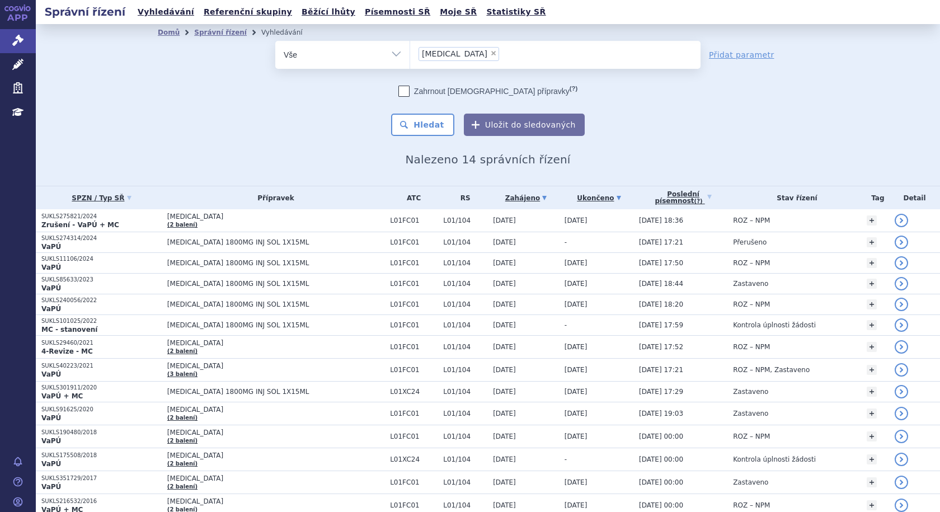
click at [569, 196] on link "Ukončeno" at bounding box center [598, 198] width 69 height 16
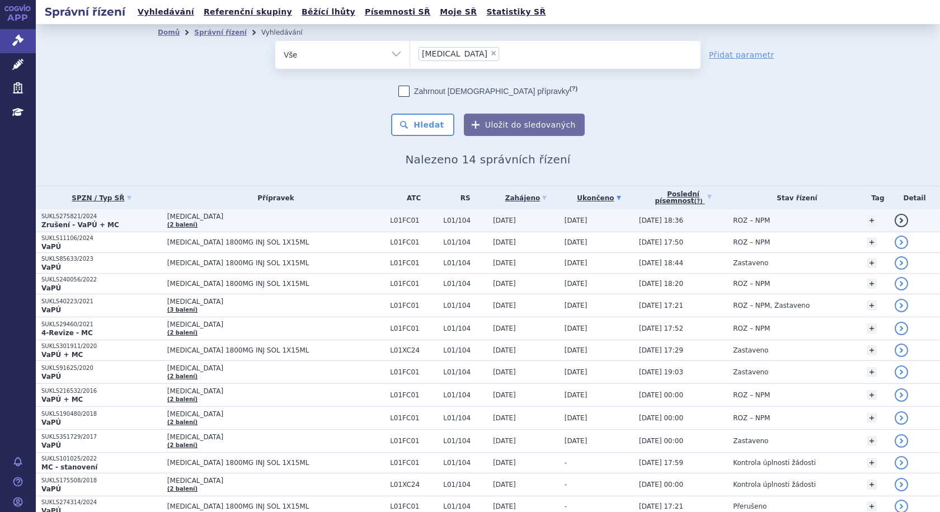
click at [243, 222] on td "[MEDICAL_DATA] (2 balení)" at bounding box center [273, 220] width 223 height 23
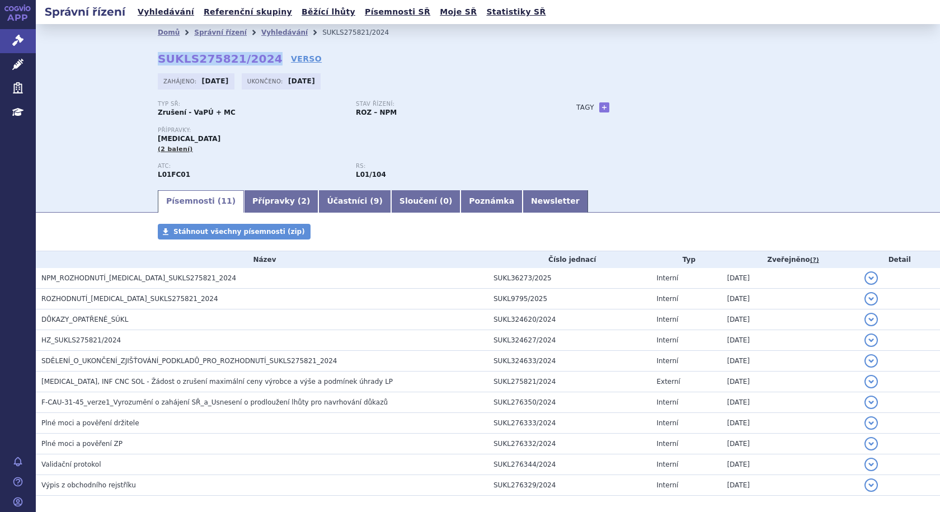
drag, startPoint x: 150, startPoint y: 59, endPoint x: 255, endPoint y: 56, distance: 104.7
click at [255, 56] on div "Domů Správní řízení Vyhledávání SUKLS275821/2024 SUKLS275821/2024 VERSO Zahájen…" at bounding box center [487, 115] width 705 height 148
copy strong "SUKLS275821/2024"
click at [266, 34] on link "Vyhledávání" at bounding box center [284, 33] width 46 height 8
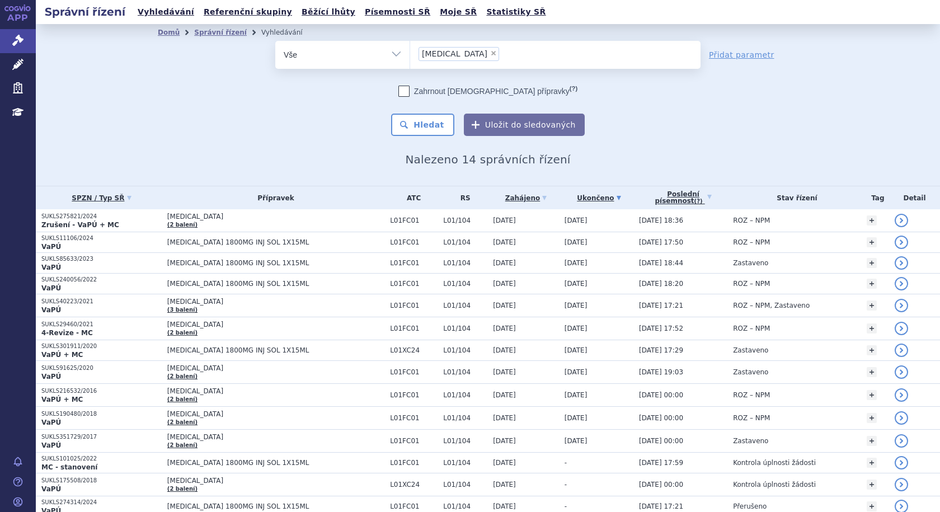
click at [490, 54] on span "×" at bounding box center [493, 53] width 7 height 7
click at [410, 54] on select "darzalex" at bounding box center [409, 54] width 1 height 28
select select
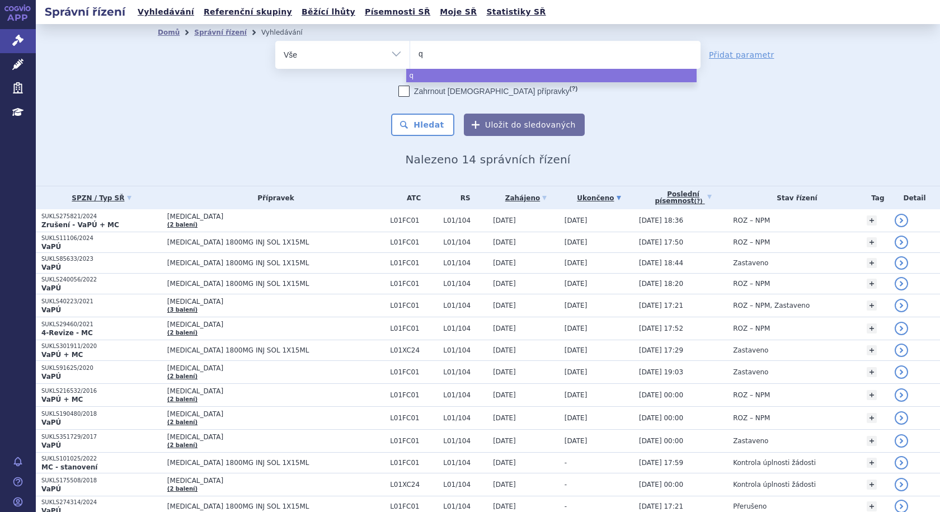
type input "qi"
type input "qin"
type input "qinl"
type input "qinlo"
type input "[MEDICAL_DATA]"
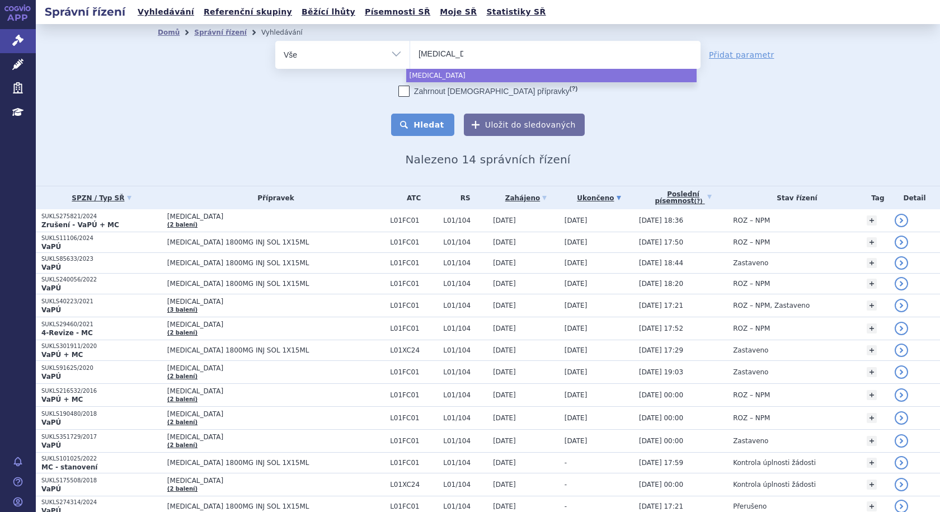
select select "[MEDICAL_DATA]"
click at [430, 125] on button "Hledat" at bounding box center [422, 125] width 63 height 22
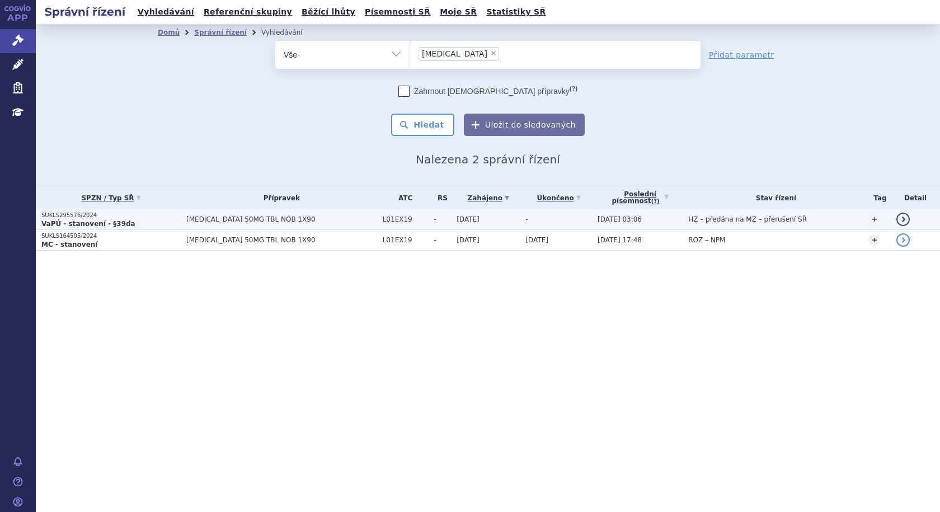
click at [273, 217] on span "[MEDICAL_DATA] 50MG TBL NOB 1X90" at bounding box center [281, 219] width 191 height 8
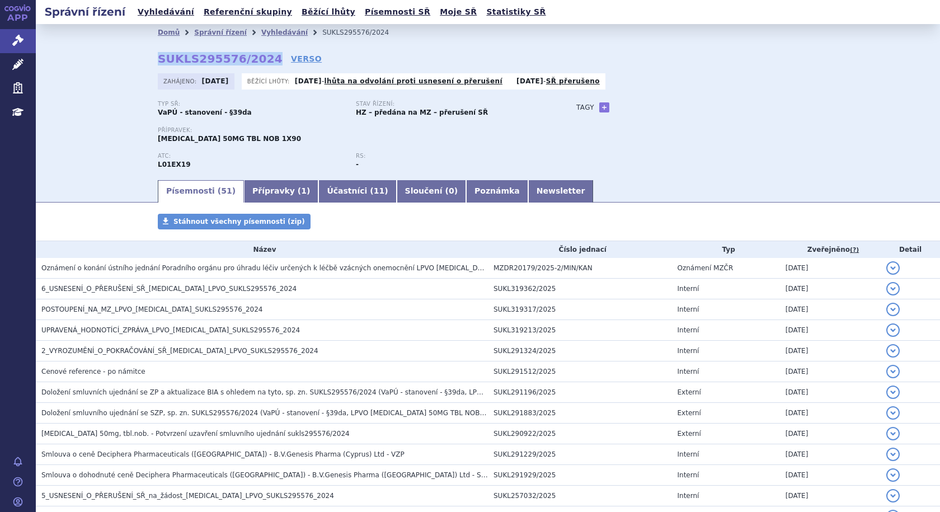
drag, startPoint x: 149, startPoint y: 59, endPoint x: 256, endPoint y: 59, distance: 106.8
click at [256, 59] on div "Domů Správní řízení Vyhledávání SUKLS295576/2024 SUKLS295576/2024 VERSO Zahájen…" at bounding box center [487, 110] width 705 height 138
copy strong "SUKLS295576/2024"
drag, startPoint x: 265, startPoint y: 33, endPoint x: 280, endPoint y: 37, distance: 15.6
click at [265, 33] on link "Vyhledávání" at bounding box center [284, 33] width 46 height 8
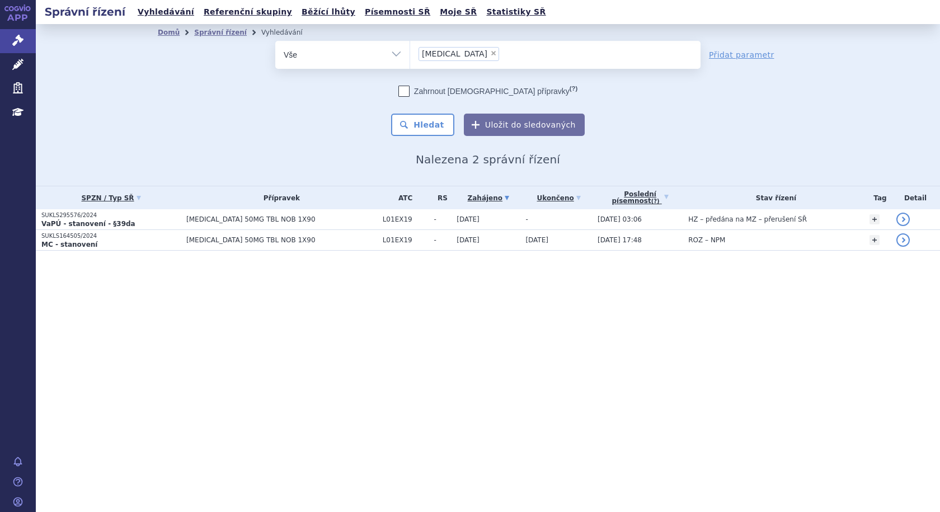
click at [490, 54] on span "×" at bounding box center [493, 53] width 7 height 7
click at [410, 54] on select "[MEDICAL_DATA]" at bounding box center [409, 54] width 1 height 28
select select
type input "fa"
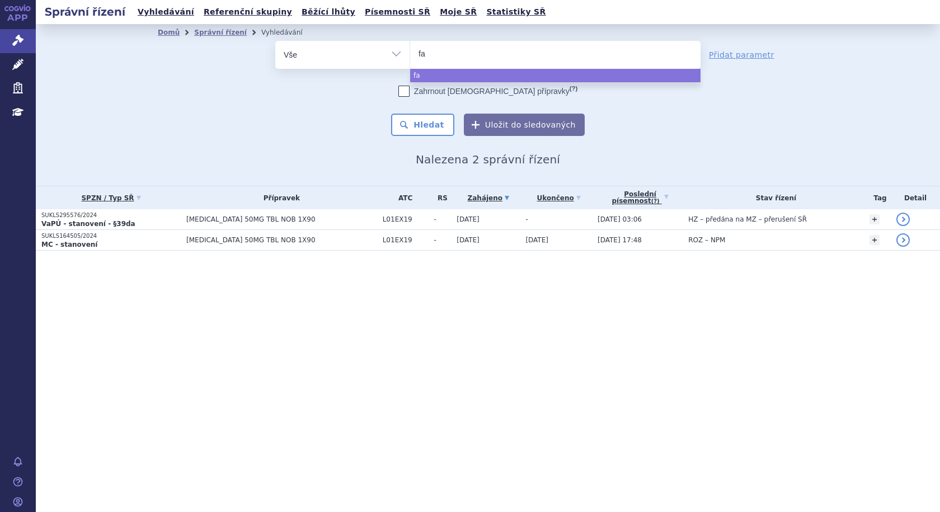
type input "fab"
type input "fabh"
type input "fabha"
type input "fabhal"
select select "fabhal"
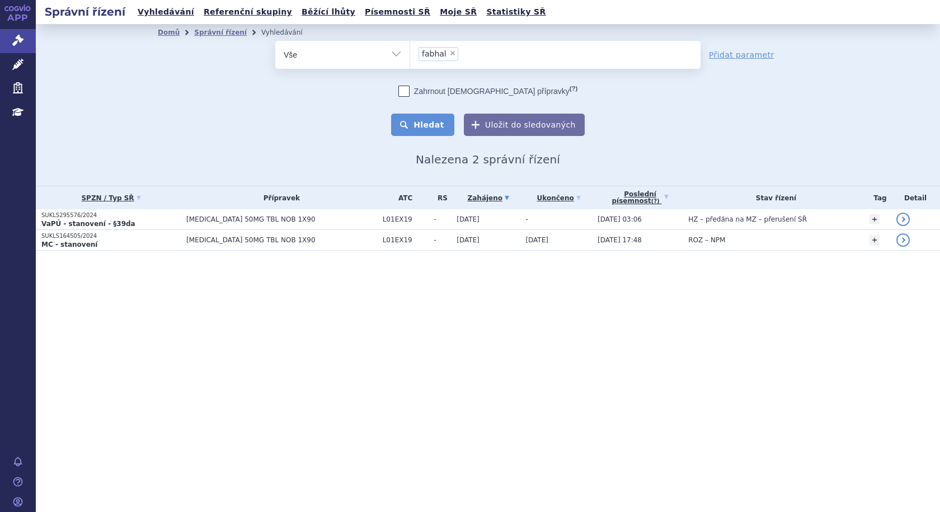
click at [440, 124] on button "Hledat" at bounding box center [422, 125] width 63 height 22
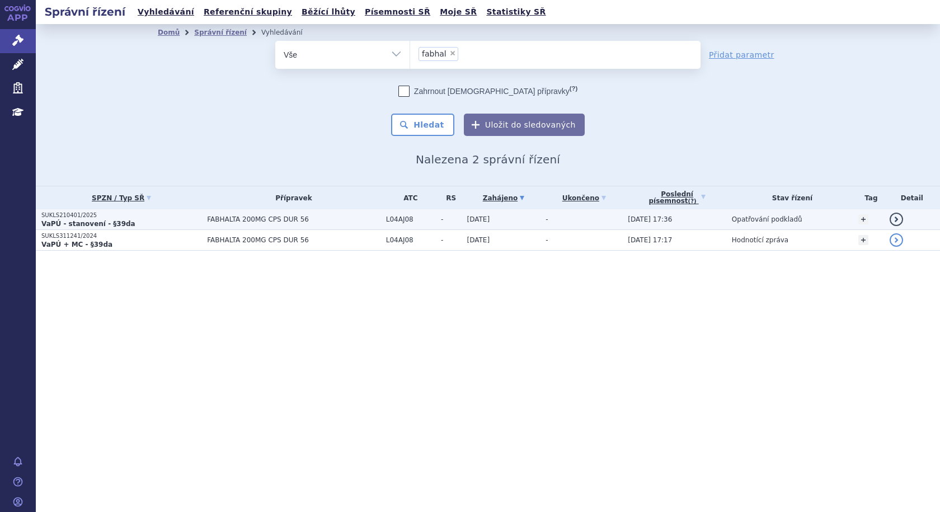
click at [328, 213] on td "FABHALTA 200MG CPS DUR 56" at bounding box center [290, 219] width 179 height 21
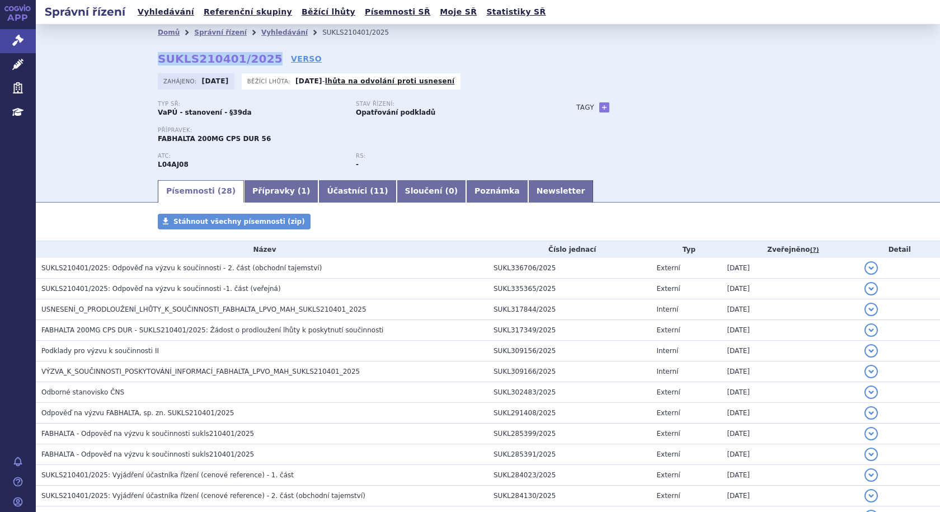
drag, startPoint x: 150, startPoint y: 62, endPoint x: 256, endPoint y: 63, distance: 105.7
click at [256, 63] on div "Domů Správní řízení Vyhledávání SUKLS210401/2025 SUKLS210401/2025 VERSO Zahájen…" at bounding box center [487, 110] width 705 height 138
copy strong "SUKLS210401/2025"
drag, startPoint x: 275, startPoint y: 32, endPoint x: 301, endPoint y: 47, distance: 30.0
click at [275, 32] on link "Vyhledávání" at bounding box center [284, 33] width 46 height 8
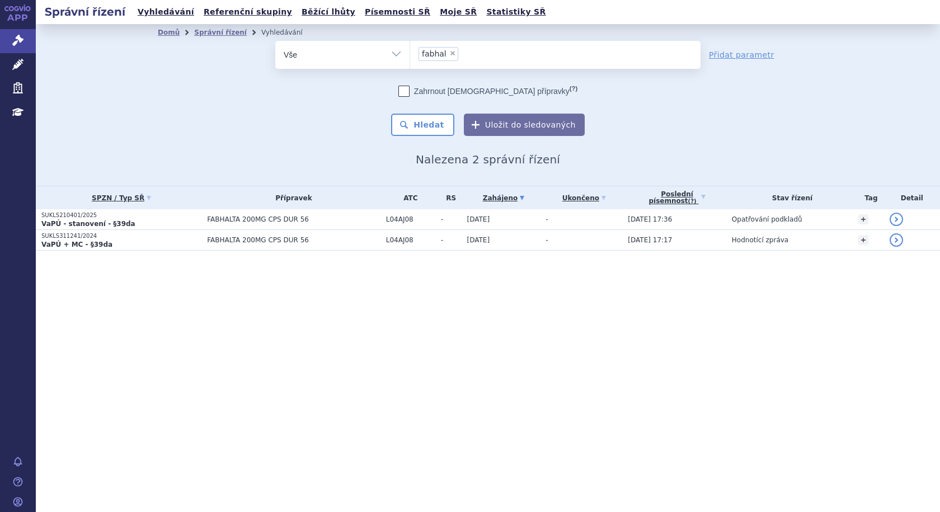
click at [450, 54] on span "×" at bounding box center [452, 53] width 7 height 7
click at [410, 54] on select "fabhal" at bounding box center [409, 54] width 1 height 28
select select
type input "ja"
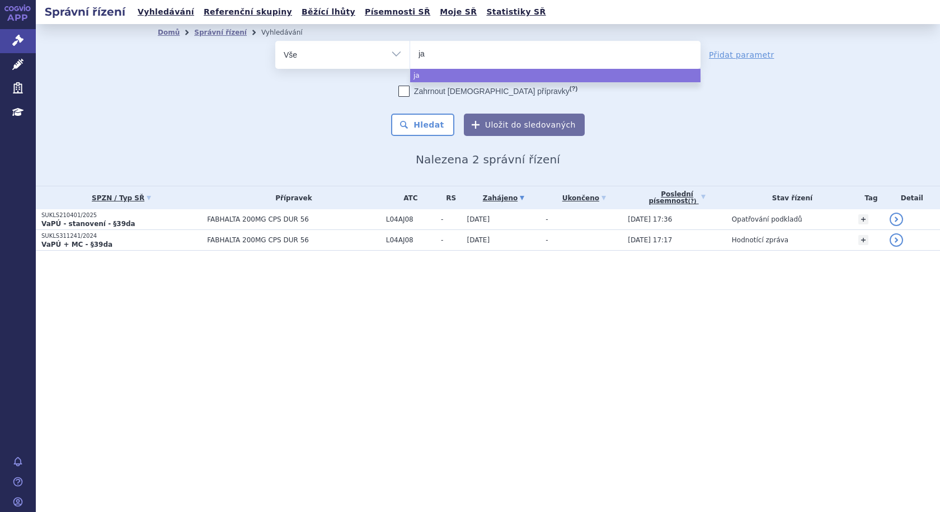
type input "jar"
type input "jard"
type input "jardi"
type input "jardian"
type input "[MEDICAL_DATA]"
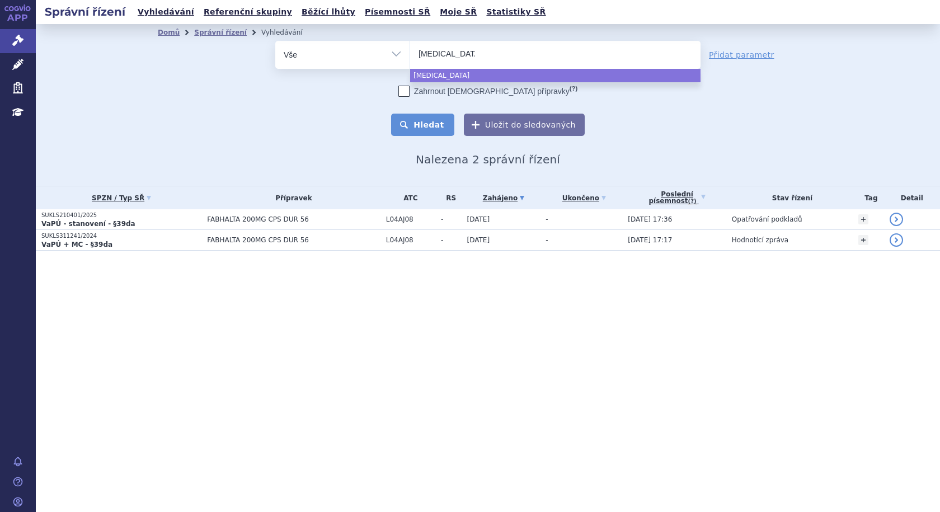
select select "jardiance"
click at [435, 122] on button "Hledat" at bounding box center [422, 125] width 63 height 22
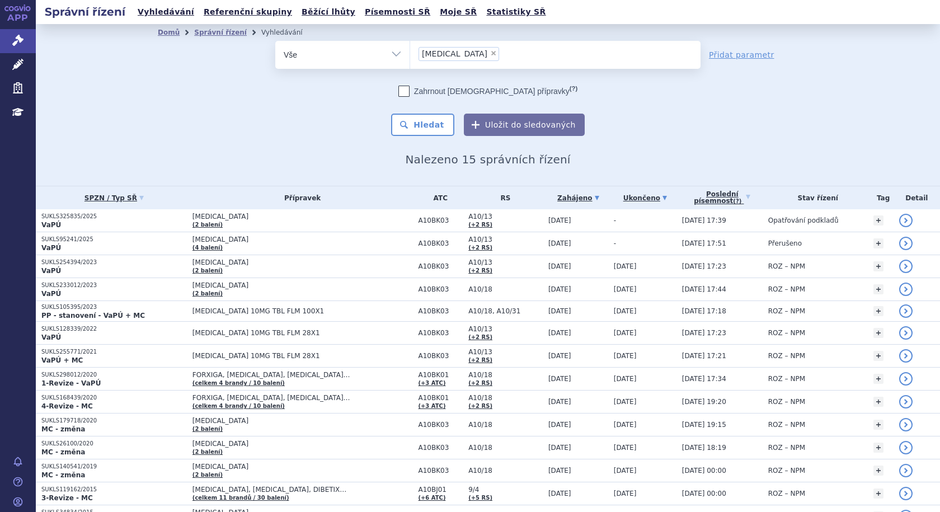
click at [614, 200] on link "Ukončeno" at bounding box center [645, 198] width 63 height 16
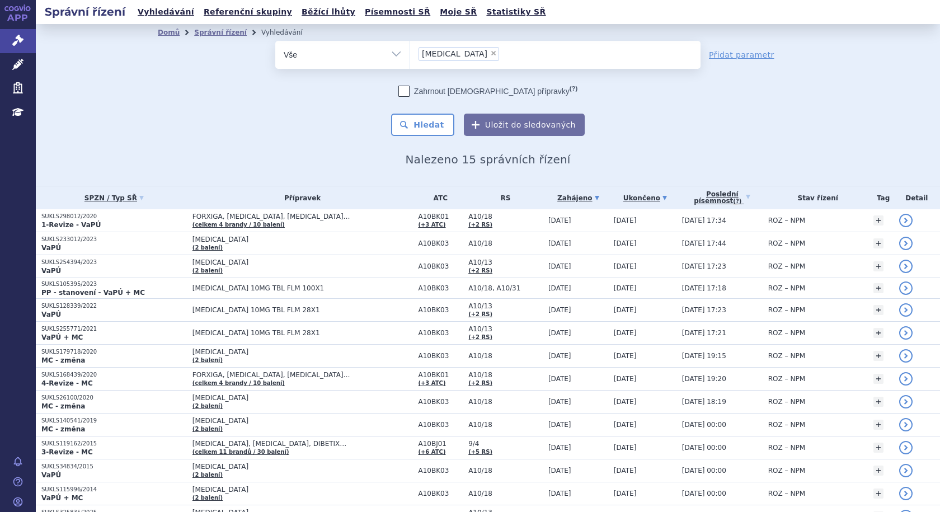
click at [548, 193] on link "Zahájeno" at bounding box center [578, 198] width 60 height 16
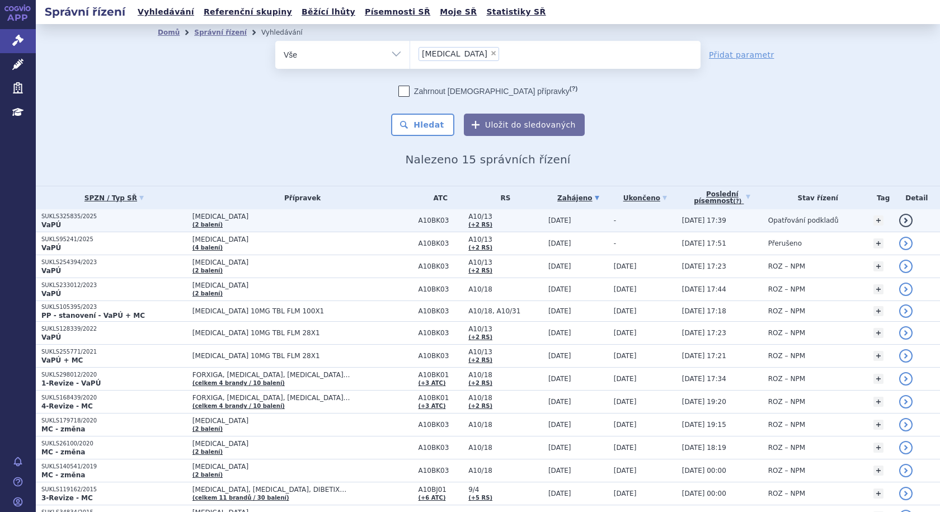
click at [285, 220] on span "[MEDICAL_DATA]" at bounding box center [302, 217] width 220 height 8
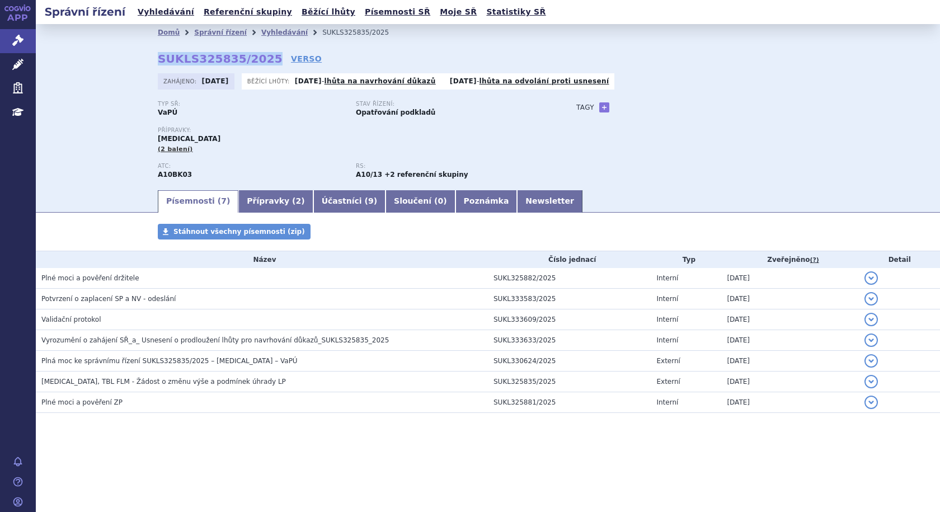
drag, startPoint x: 157, startPoint y: 57, endPoint x: 260, endPoint y: 58, distance: 103.5
click at [260, 58] on div "Domů Správní řízení Vyhledávání SUKLS325835/2025 SUKLS325835/2025 VERSO Zahájen…" at bounding box center [487, 115] width 705 height 148
copy strong "SUKLS325835/2025"
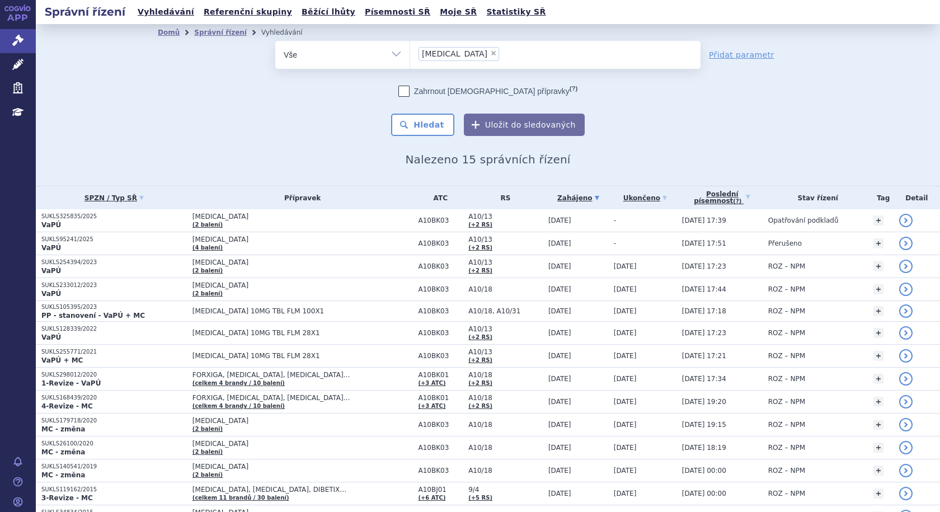
click at [490, 54] on span "×" at bounding box center [493, 53] width 7 height 7
click at [410, 54] on select "jardiance" at bounding box center [409, 54] width 1 height 28
select select
type input "al"
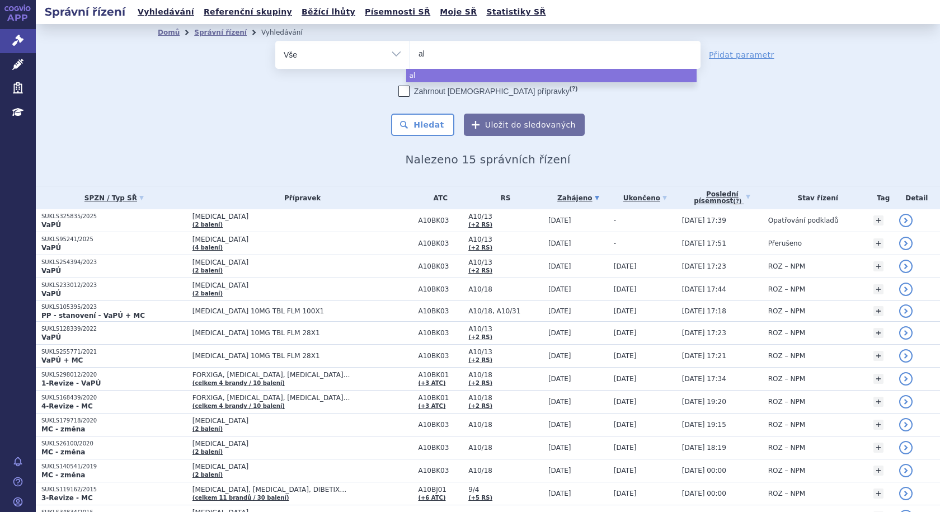
type input "alt"
type input "altu"
type input "altuv"
select select "altuv"
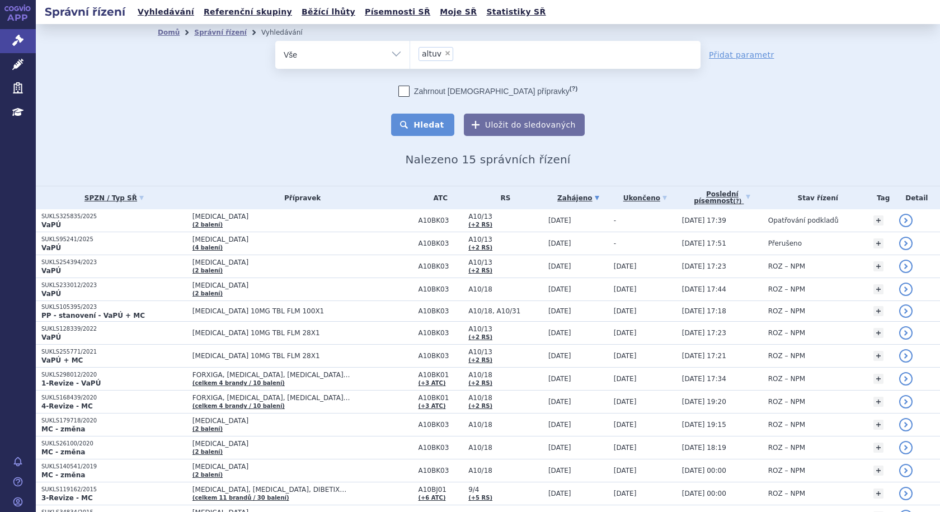
click at [430, 131] on button "Hledat" at bounding box center [422, 125] width 63 height 22
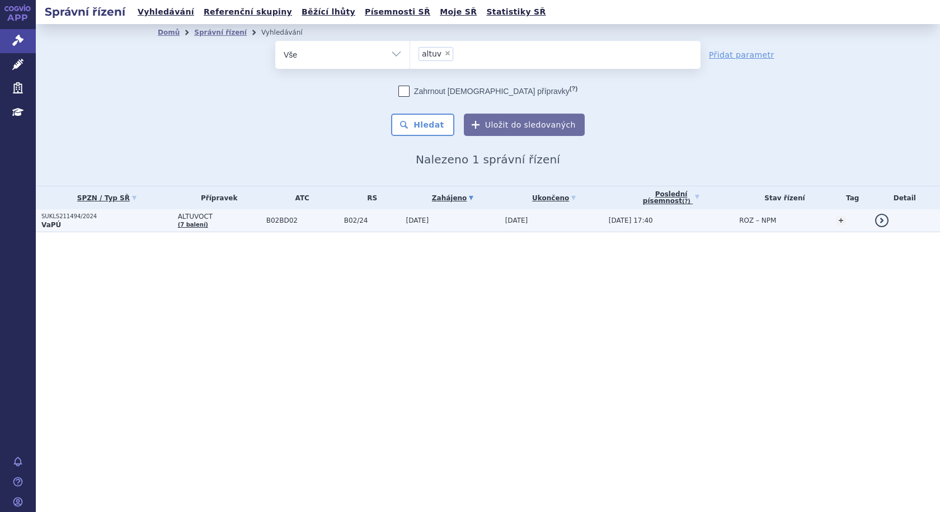
click at [225, 220] on span "ALTUVOCT" at bounding box center [219, 217] width 83 height 8
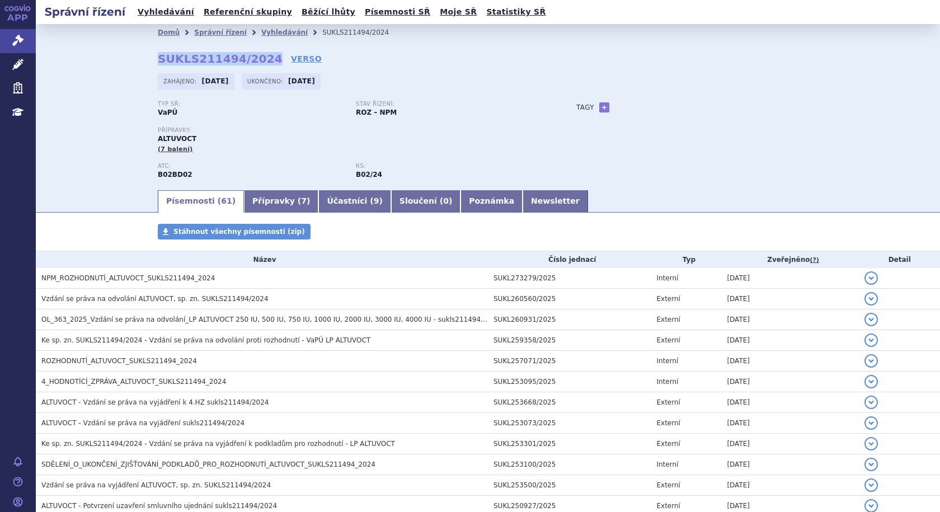
drag, startPoint x: 176, startPoint y: 61, endPoint x: 257, endPoint y: 60, distance: 81.1
click at [257, 60] on div "Domů Správní řízení Vyhledávání SUKLS211494/2024 SUKLS211494/2024 VERSO Zahájen…" at bounding box center [487, 115] width 705 height 148
copy strong "SUKLS211494/2024"
click at [262, 32] on link "Vyhledávání" at bounding box center [284, 33] width 46 height 8
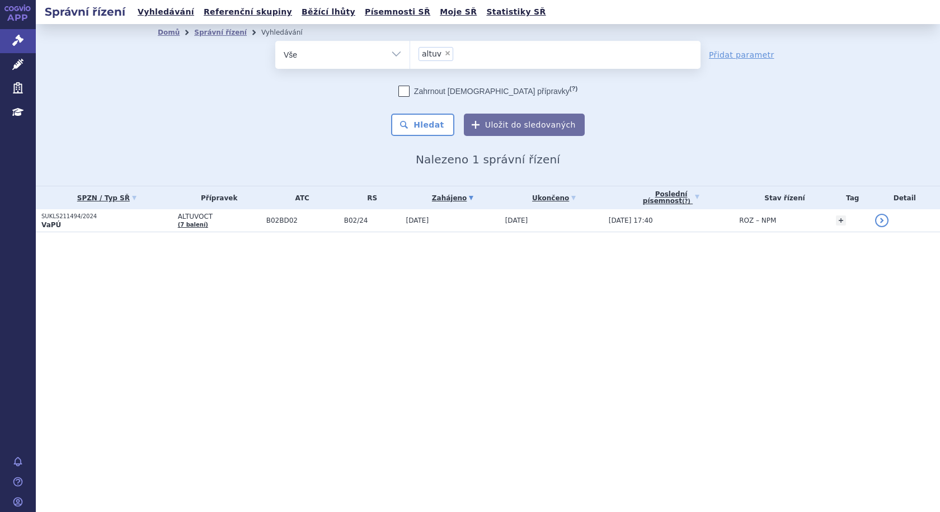
click at [444, 54] on span "×" at bounding box center [447, 53] width 7 height 7
click at [410, 54] on select "altuv" at bounding box center [409, 54] width 1 height 28
select select
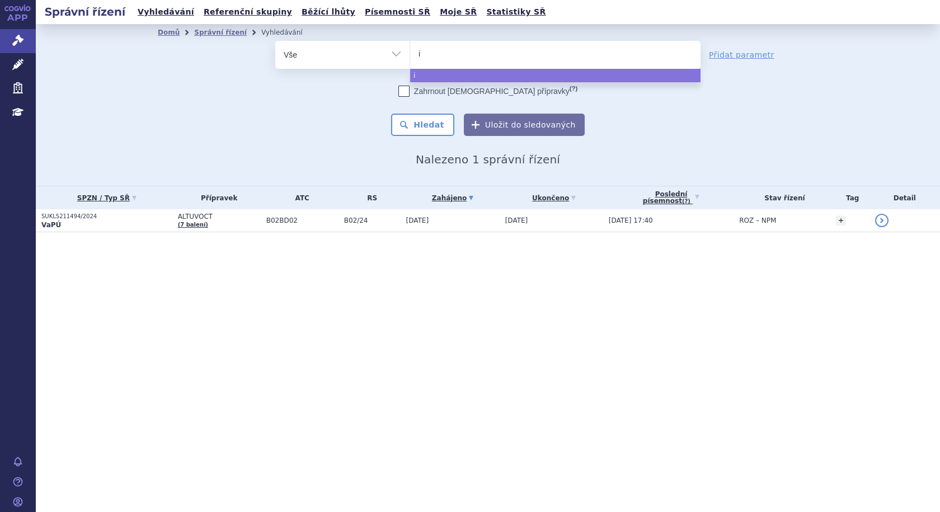
type input "im"
type input "imfi"
type input "imfin"
type input "imfinz"
type input "[MEDICAL_DATA]"
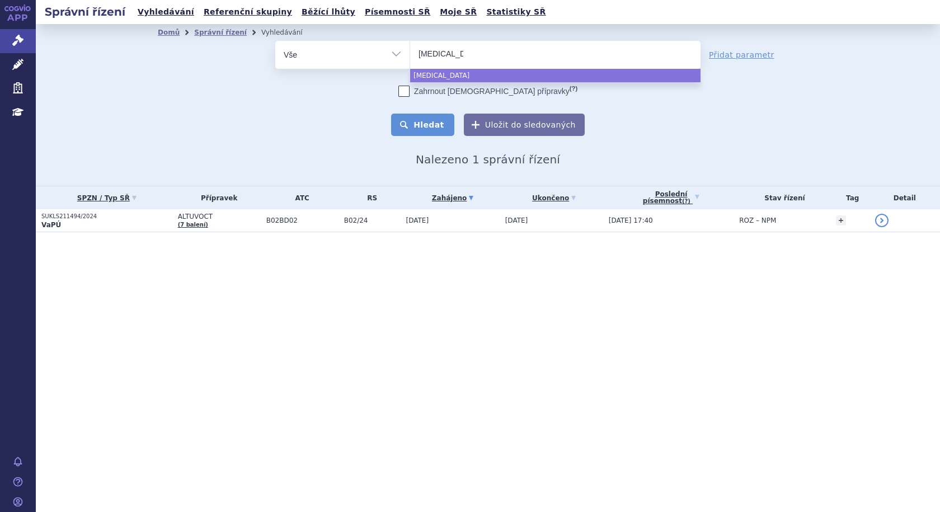
select select "[MEDICAL_DATA]"
click at [432, 128] on button "Hledat" at bounding box center [422, 125] width 63 height 22
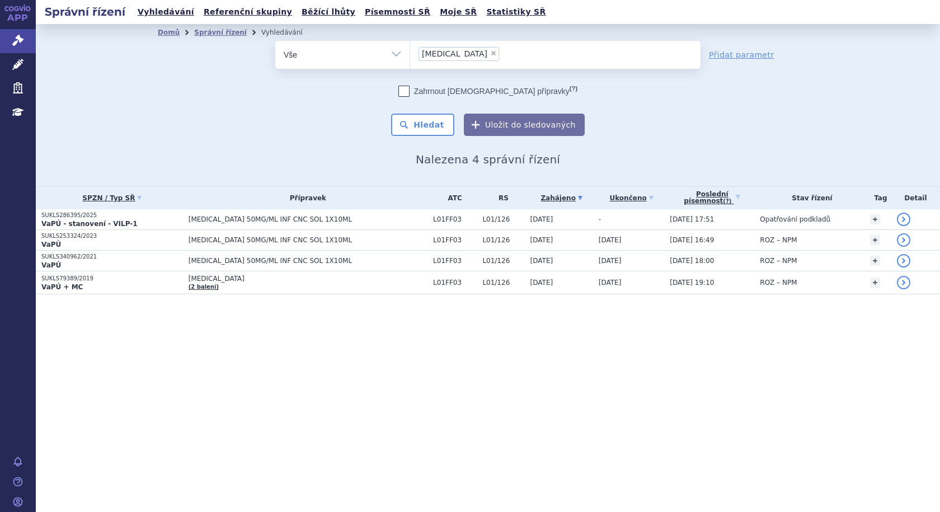
click at [535, 192] on link "Zahájeno" at bounding box center [561, 198] width 63 height 16
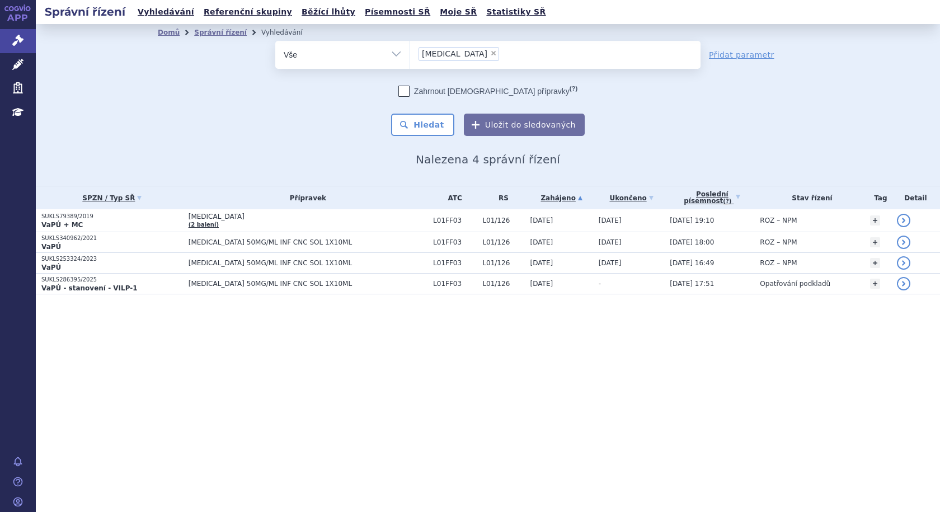
click at [535, 192] on link "Zahájeno" at bounding box center [561, 198] width 63 height 16
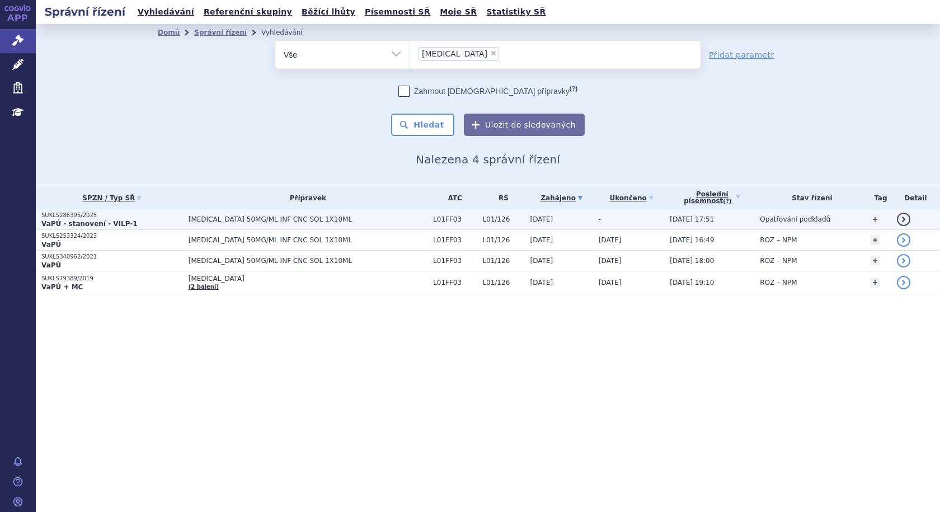
click at [337, 217] on span "[MEDICAL_DATA] 50MG/ML INF CNC SOL 1X10ML" at bounding box center [307, 219] width 239 height 8
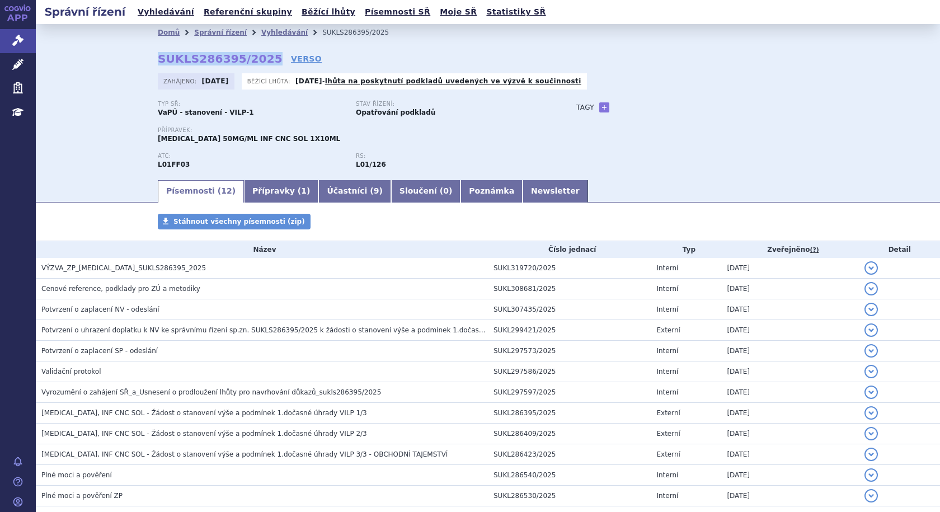
drag, startPoint x: 149, startPoint y: 59, endPoint x: 257, endPoint y: 60, distance: 108.5
click at [257, 60] on div "Domů Správní řízení Vyhledávání SUKLS286395/2025 SUKLS286395/2025 VERSO [GEOGRA…" at bounding box center [487, 110] width 705 height 138
copy strong "SUKLS286395/2025"
